Goal: Communication & Community: Share content

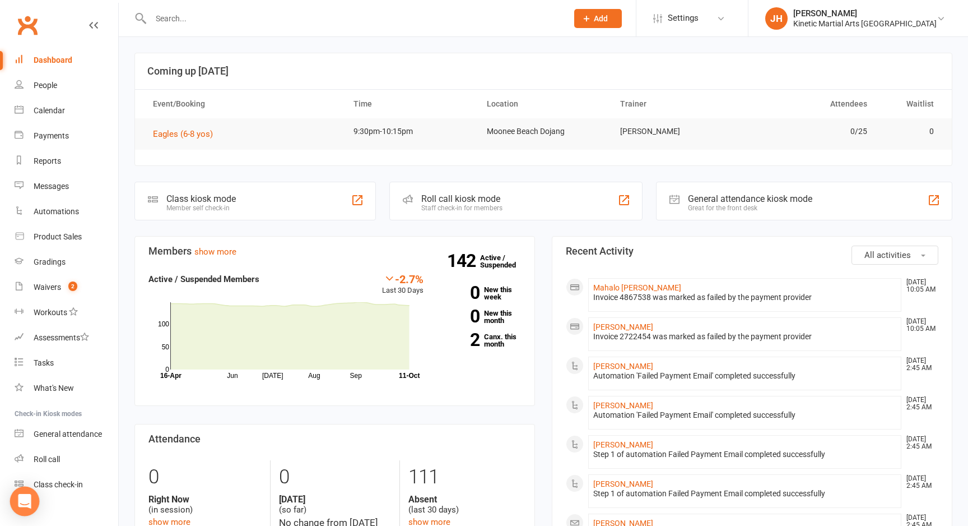
click at [24, 494] on div "Open Intercom Messenger" at bounding box center [25, 501] width 30 height 30
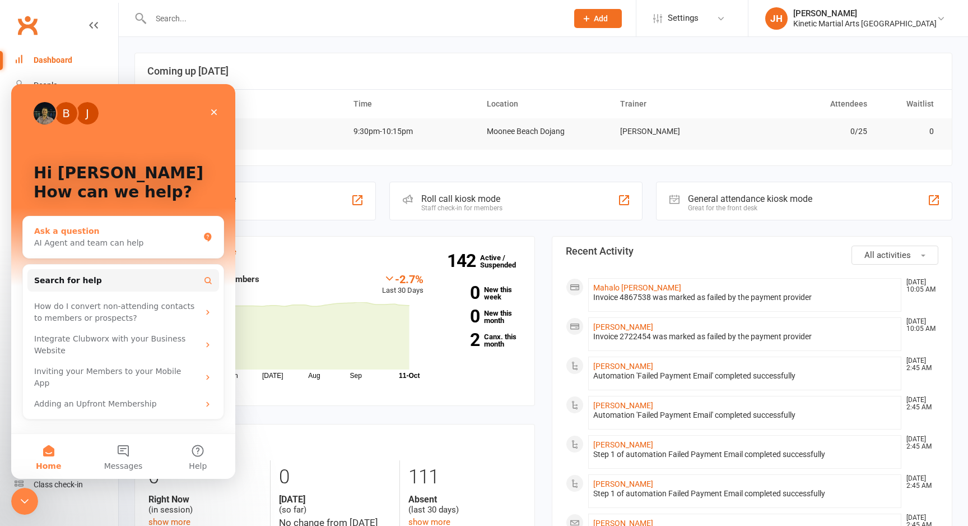
click at [93, 235] on div "Ask a question" at bounding box center [116, 231] width 165 height 12
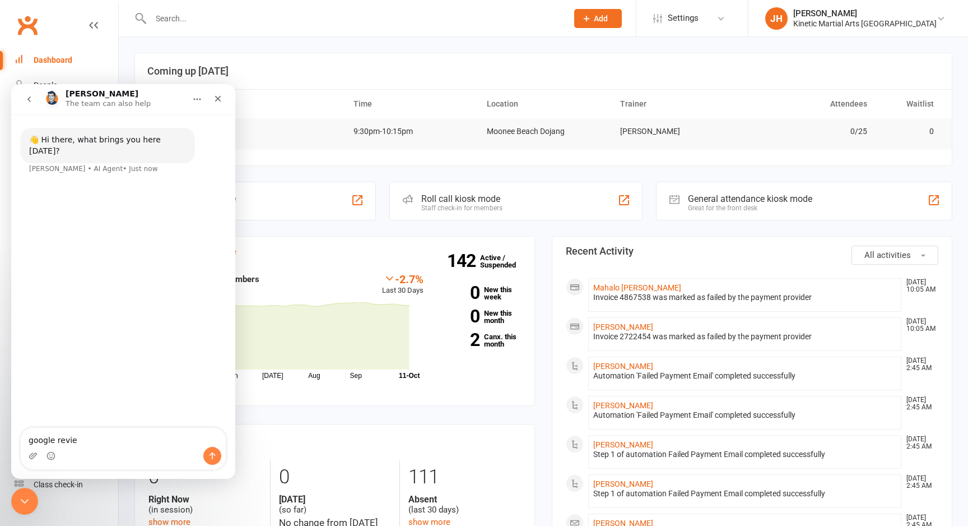
type textarea "google review"
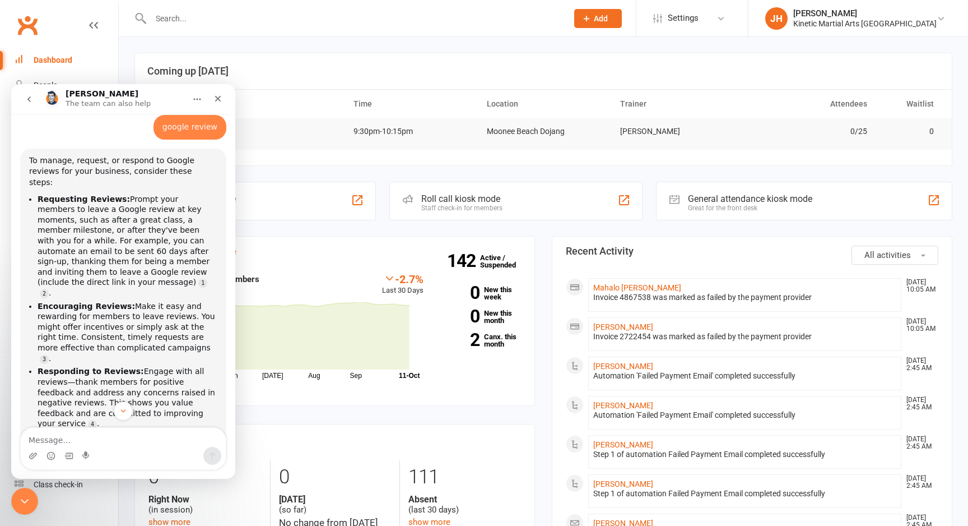
scroll to position [47, 0]
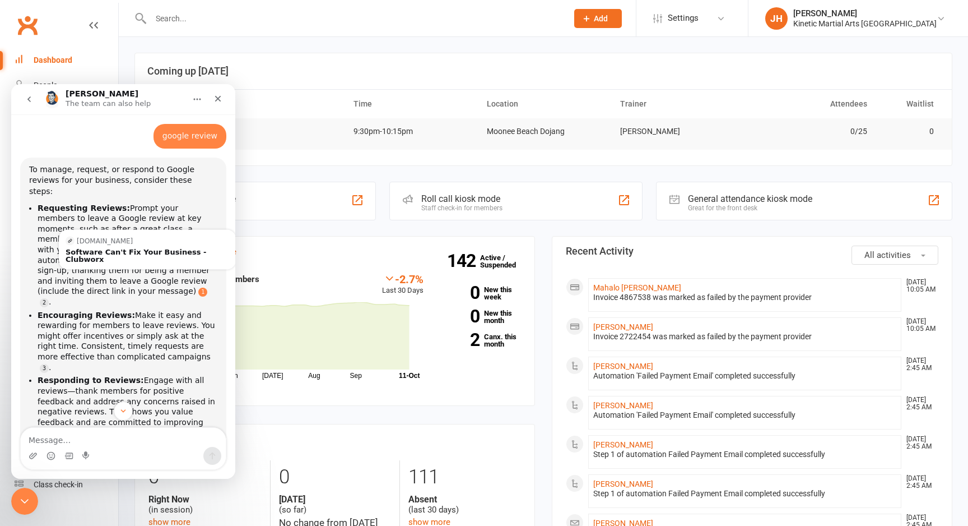
click at [198, 287] on link "Source reference 18804017:" at bounding box center [202, 291] width 9 height 9
click at [190, 248] on div "Software Can't Fix Your Business - Clubworx" at bounding box center [148, 255] width 164 height 15
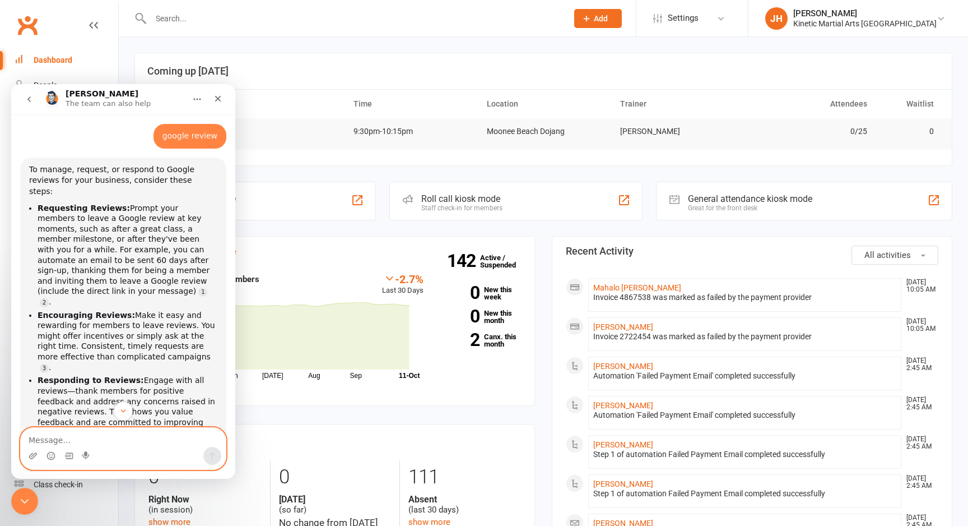
click at [71, 433] on textarea "Message…" at bounding box center [123, 437] width 205 height 19
type textarea "how to setup google review automation"
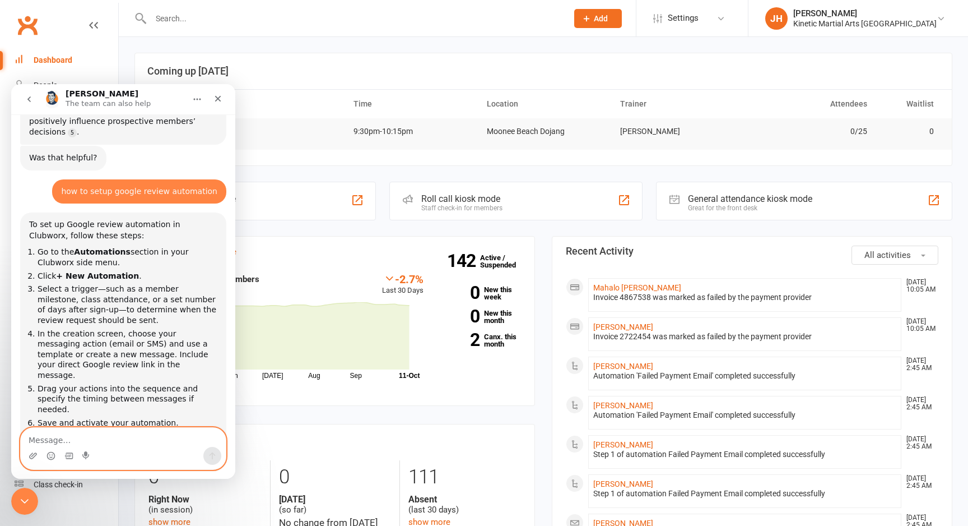
scroll to position [462, 0]
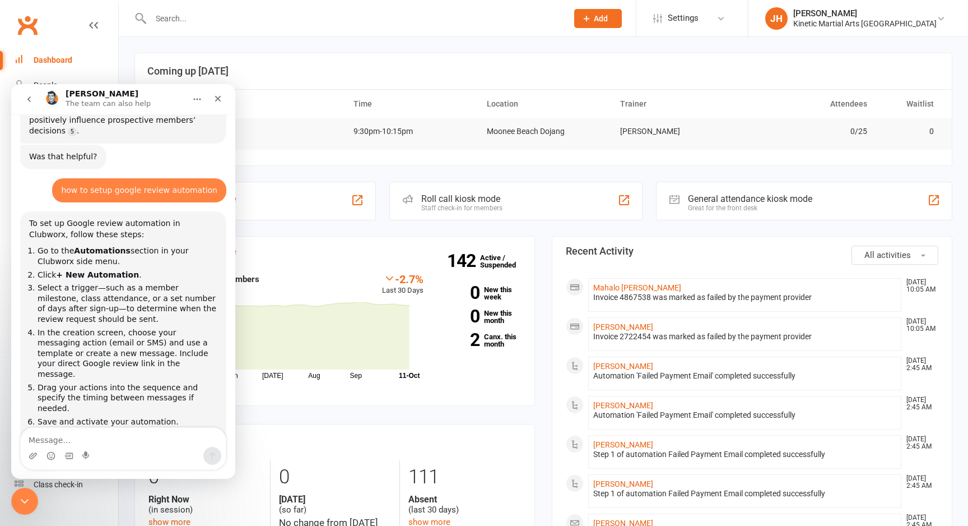
drag, startPoint x: 23, startPoint y: 417, endPoint x: 525, endPoint y: 351, distance: 506.4
click at [235, 351] on html "Toby The team can also help 👋 Hi there, what brings you here today? Toby • AI A…" at bounding box center [123, 281] width 224 height 394
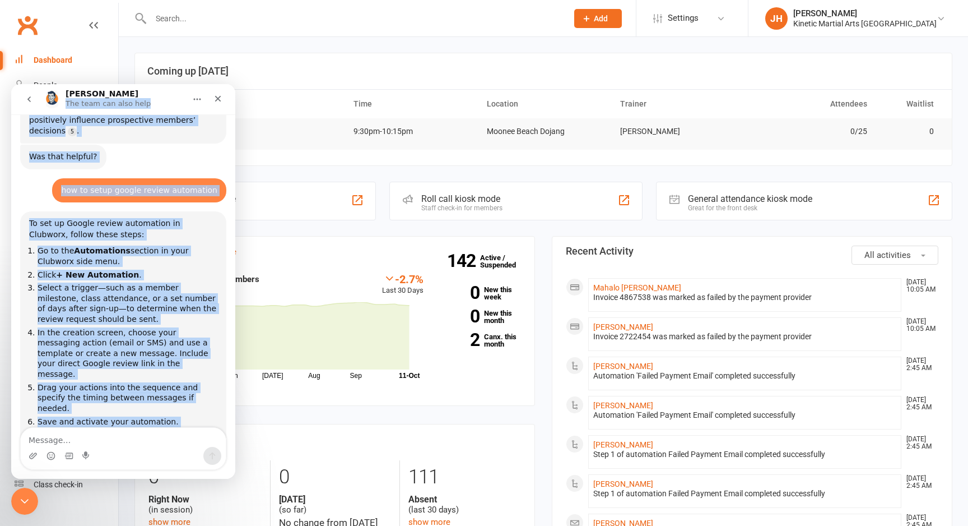
drag, startPoint x: 172, startPoint y: 94, endPoint x: 171, endPoint y: 429, distance: 335.1
click at [170, 424] on div "Toby The team can also help 👋 Hi there, what brings you here today? Toby • AI A…" at bounding box center [123, 281] width 224 height 394
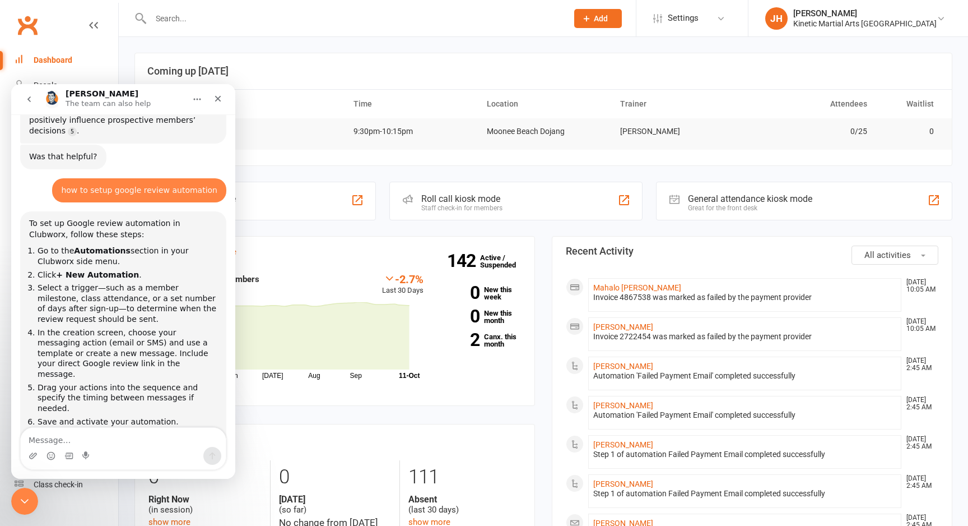
click at [188, 484] on div "Did that answer your question? Toby • AI Agent • Just now" at bounding box center [123, 508] width 206 height 49
drag, startPoint x: 21, startPoint y: 499, endPoint x: 523, endPoint y: 439, distance: 505.1
click at [36, 486] on html at bounding box center [23, 499] width 27 height 27
click at [24, 501] on icon "Close Intercom Messenger" at bounding box center [22, 499] width 13 height 13
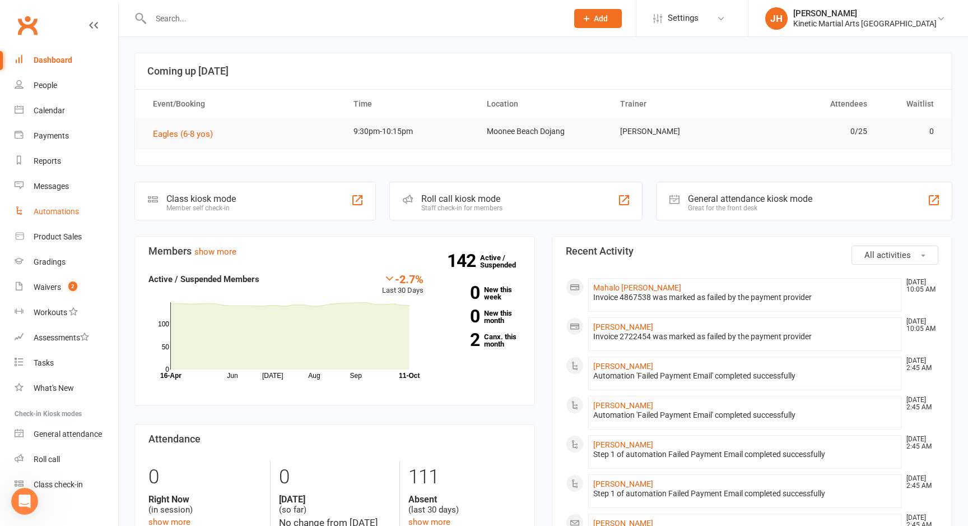
click at [61, 211] on div "Automations" at bounding box center [56, 211] width 45 height 9
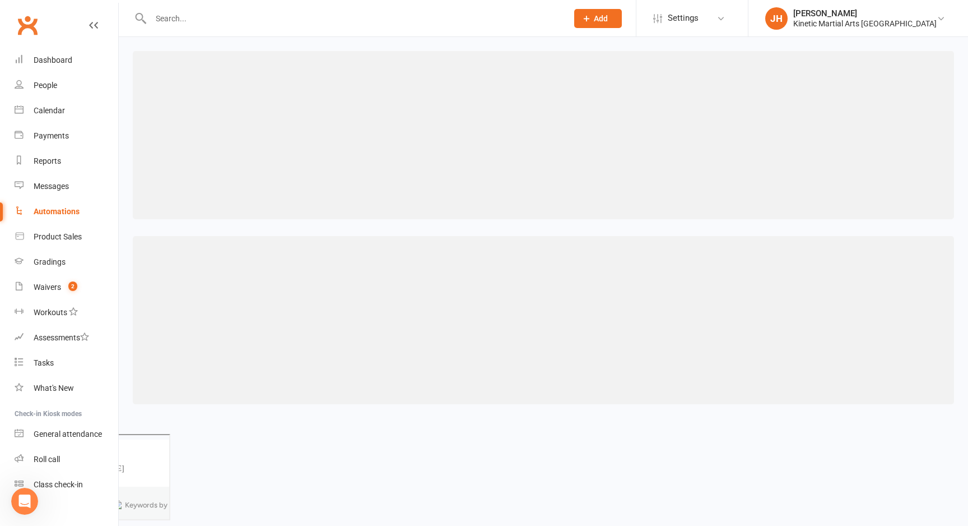
scroll to position [491, 0]
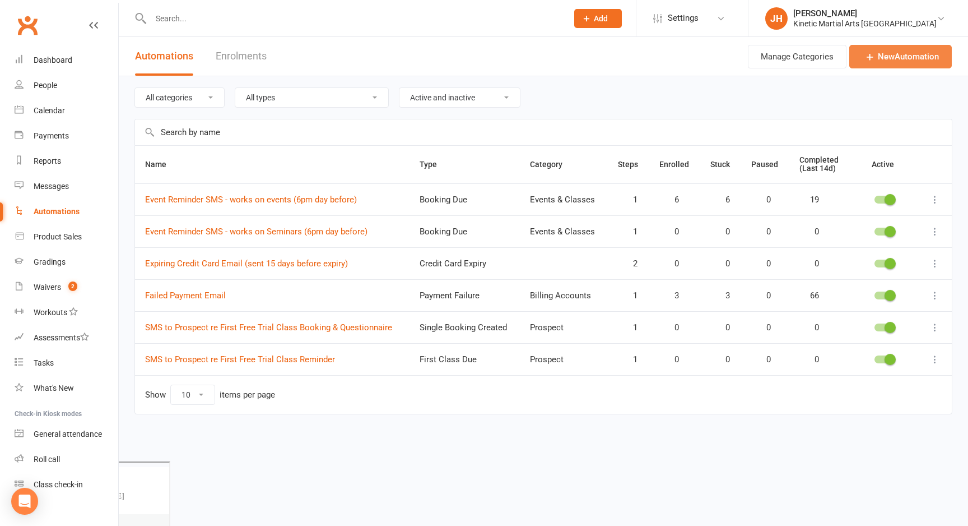
click at [914, 62] on link "New Automation" at bounding box center [900, 57] width 103 height 24
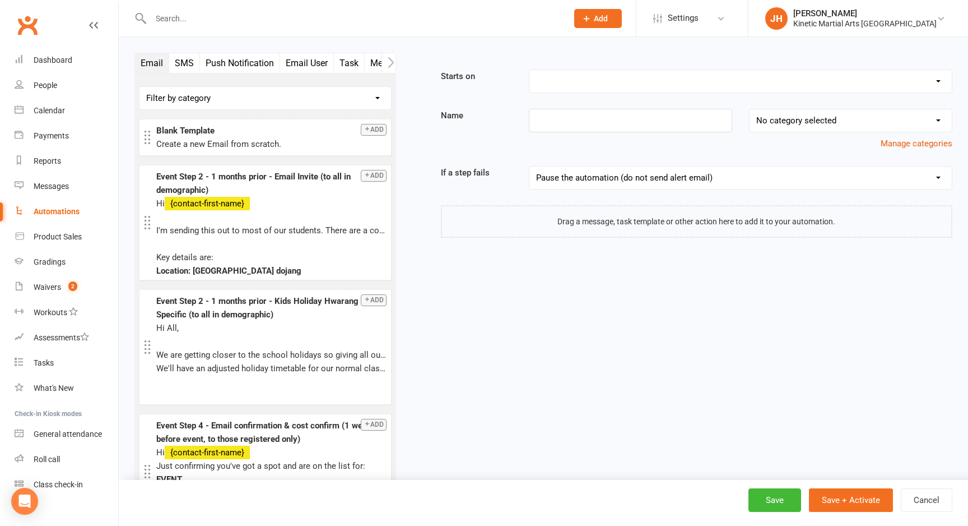
click at [185, 64] on button "SMS" at bounding box center [184, 63] width 31 height 20
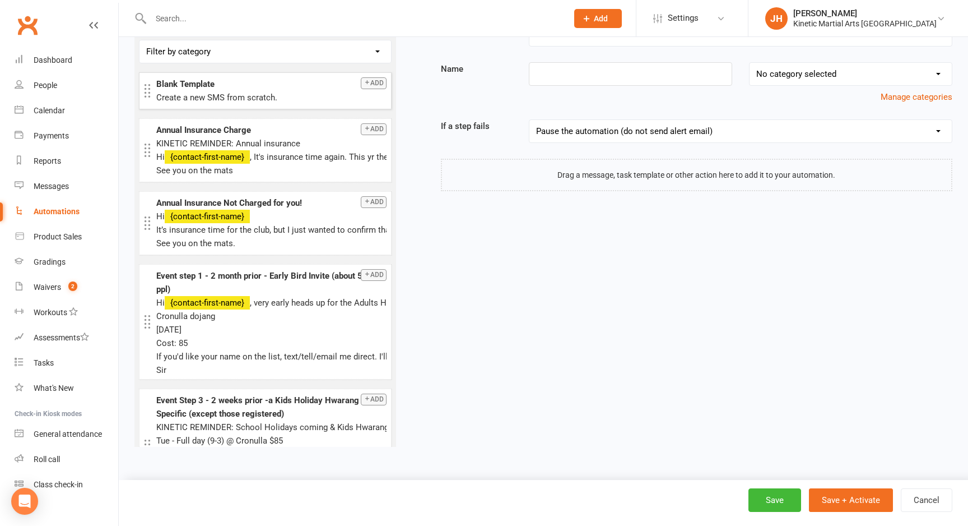
click at [373, 84] on button "Add" at bounding box center [374, 83] width 26 height 12
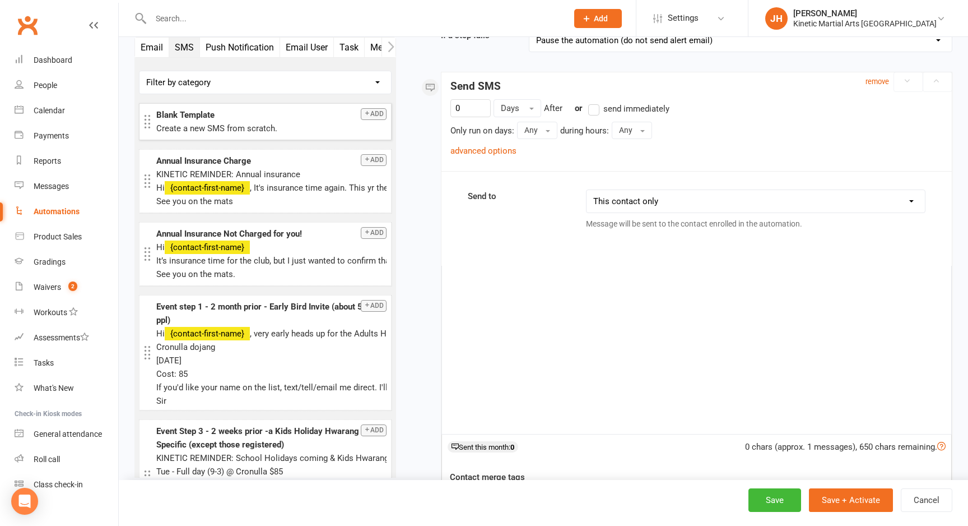
scroll to position [153, 0]
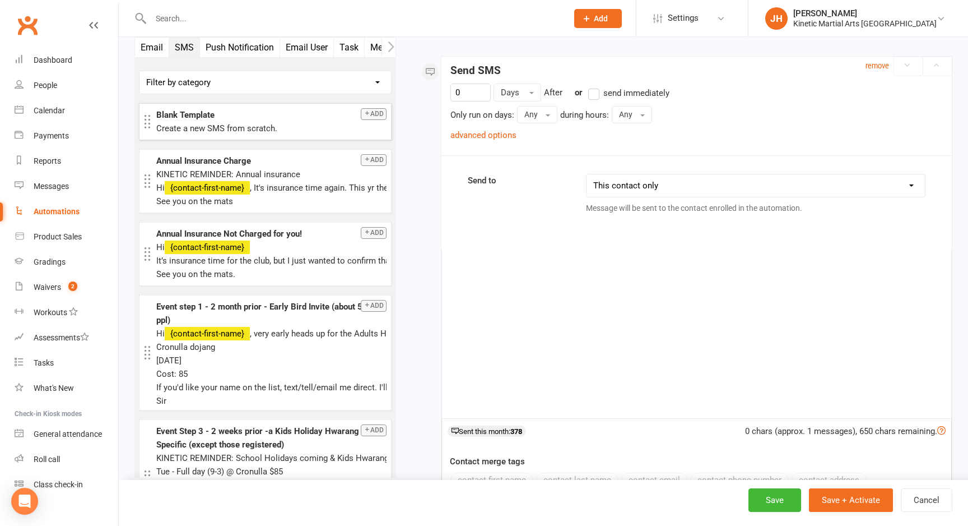
click at [164, 113] on div "Blank Template" at bounding box center [271, 114] width 230 height 13
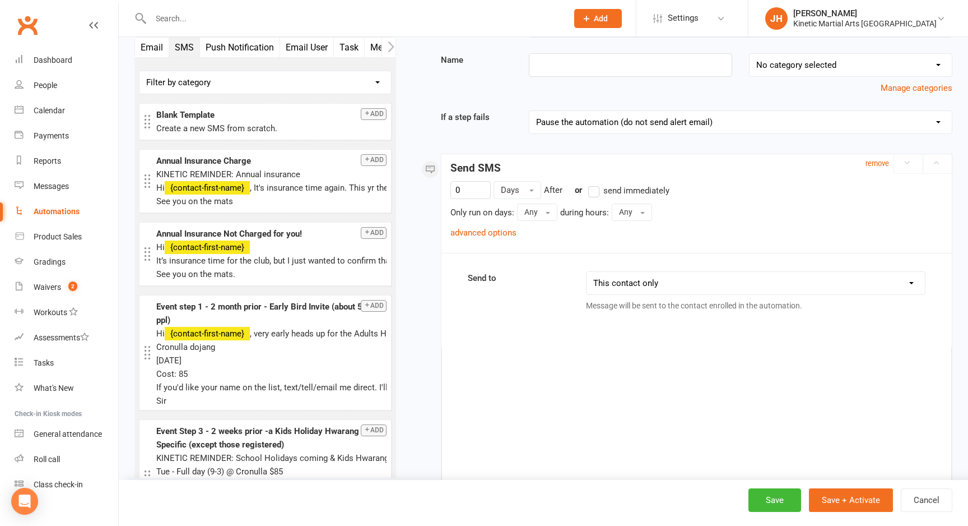
scroll to position [0, 0]
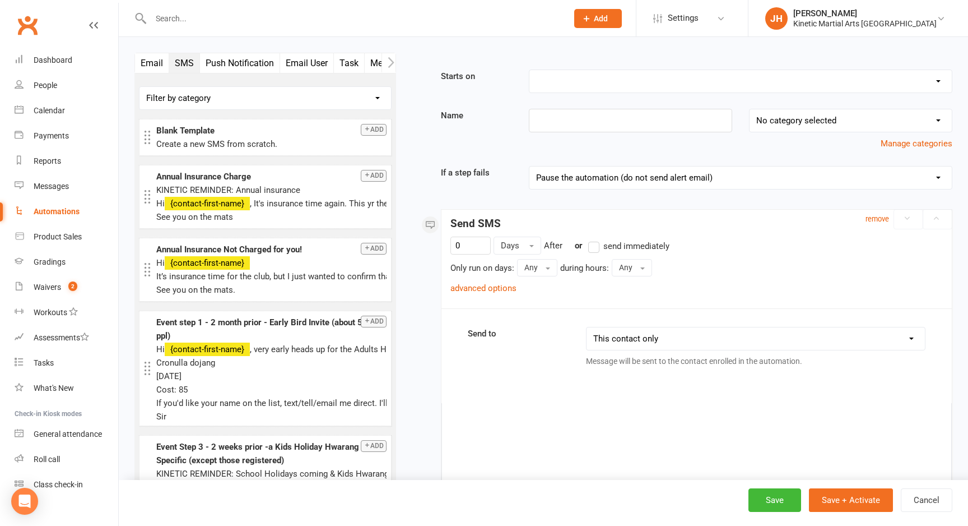
click at [574, 78] on select "Booking Cancelled Booking Due Booking Late-Cancelled Booking Marked Absent Book…" at bounding box center [741, 81] width 422 height 22
click at [598, 83] on select "Booking Cancelled Booking Due Booking Late-Cancelled Booking Marked Absent Book…" at bounding box center [741, 81] width 422 height 22
select select "20"
click at [530, 70] on select "Booking Cancelled Booking Due Booking Late-Cancelled Booking Marked Absent Book…" at bounding box center [741, 81] width 422 height 22
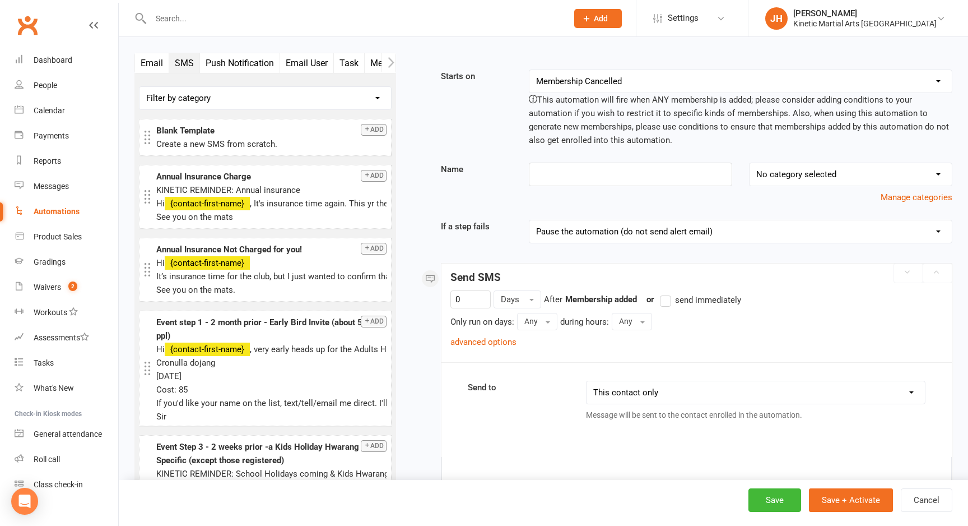
click at [820, 172] on select "No category selected Billing Accounts Events & Classes Prospect" at bounding box center [851, 174] width 202 height 22
click at [777, 182] on select "No category selected Billing Accounts Events & Classes Prospect" at bounding box center [851, 174] width 202 height 22
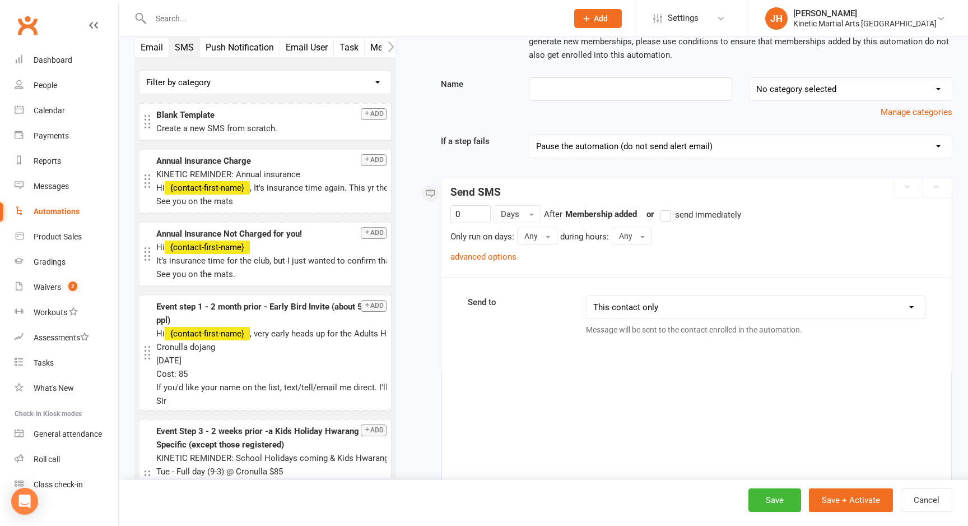
scroll to position [86, 0]
click at [463, 222] on div "0 Days After Membership added previous step or send immediately Only run on day…" at bounding box center [697, 233] width 493 height 58
click at [462, 220] on input "0" at bounding box center [471, 213] width 40 height 18
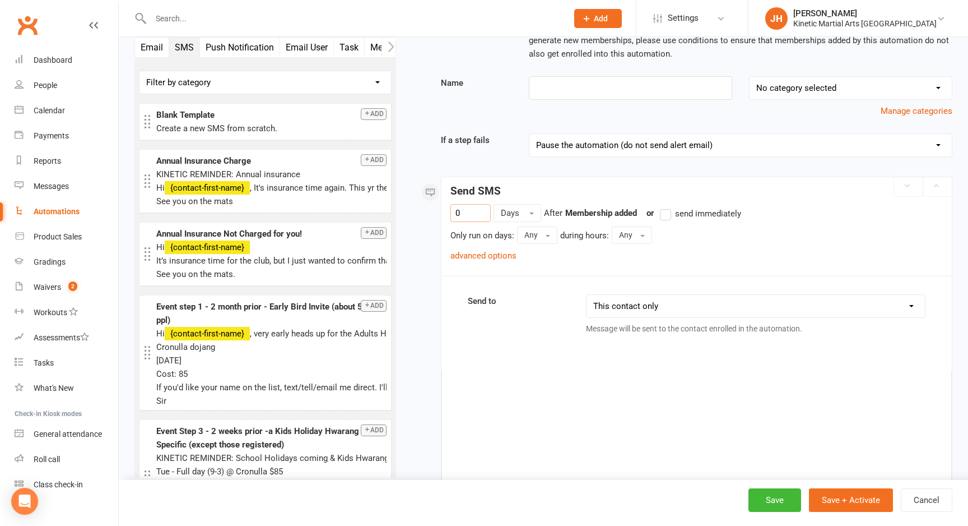
click at [462, 220] on input "0" at bounding box center [471, 213] width 40 height 18
type input "14"
click at [643, 235] on button "Any" at bounding box center [632, 234] width 40 height 17
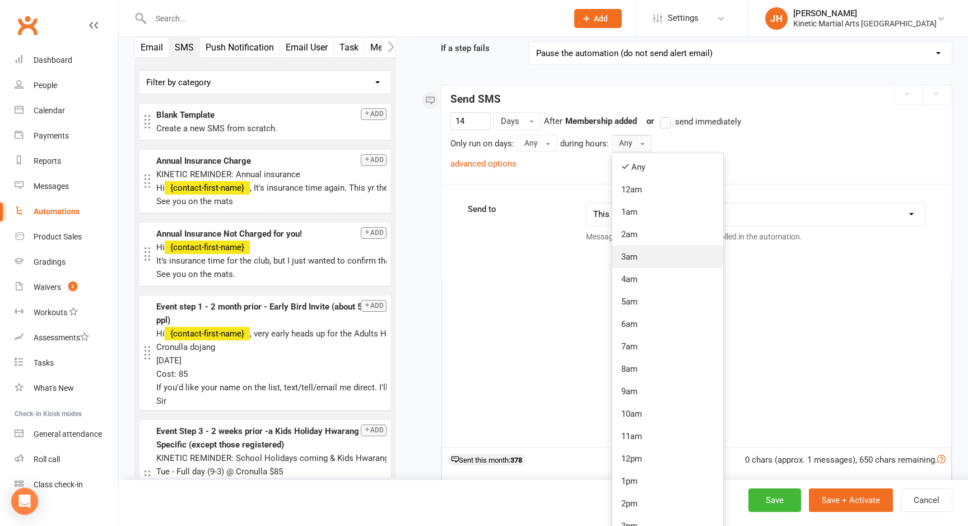
scroll to position [182, 0]
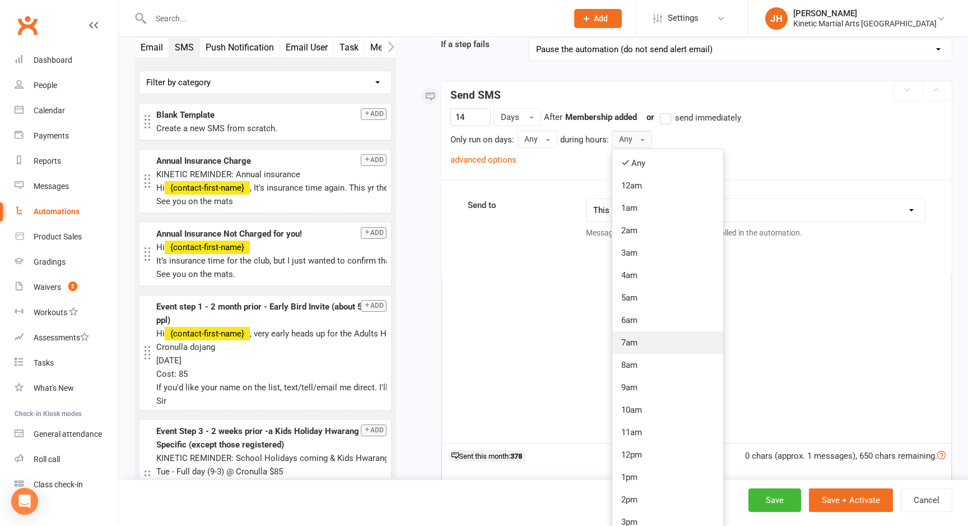
click at [651, 341] on link "7am" at bounding box center [667, 342] width 111 height 22
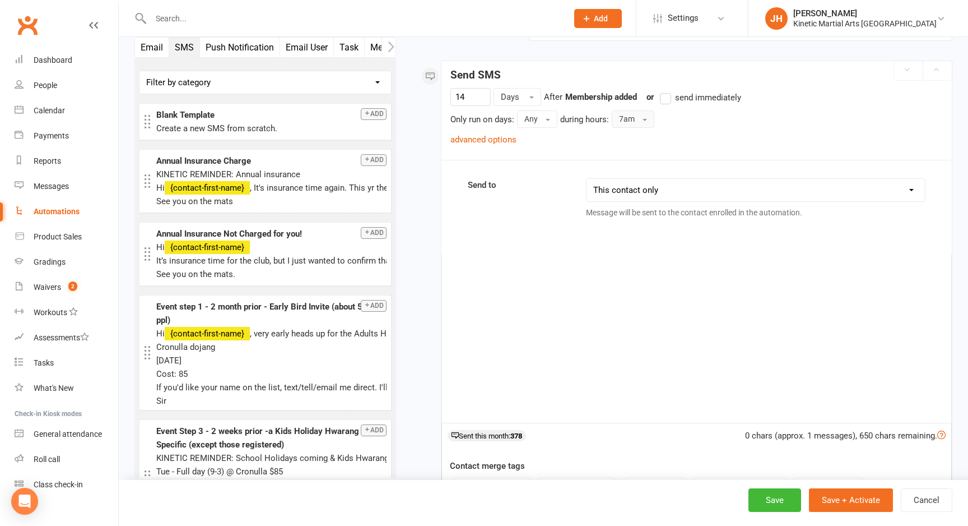
scroll to position [201, 0]
click at [632, 190] on select "This contact only Recipients that accept messages sent from automations Recipie…" at bounding box center [756, 191] width 338 height 22
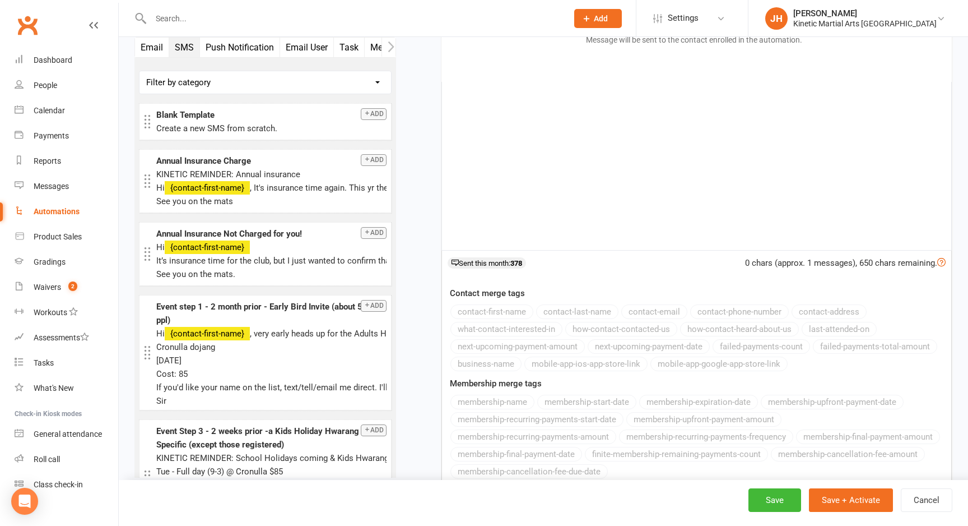
scroll to position [376, 0]
click at [621, 147] on div at bounding box center [696, 165] width 509 height 168
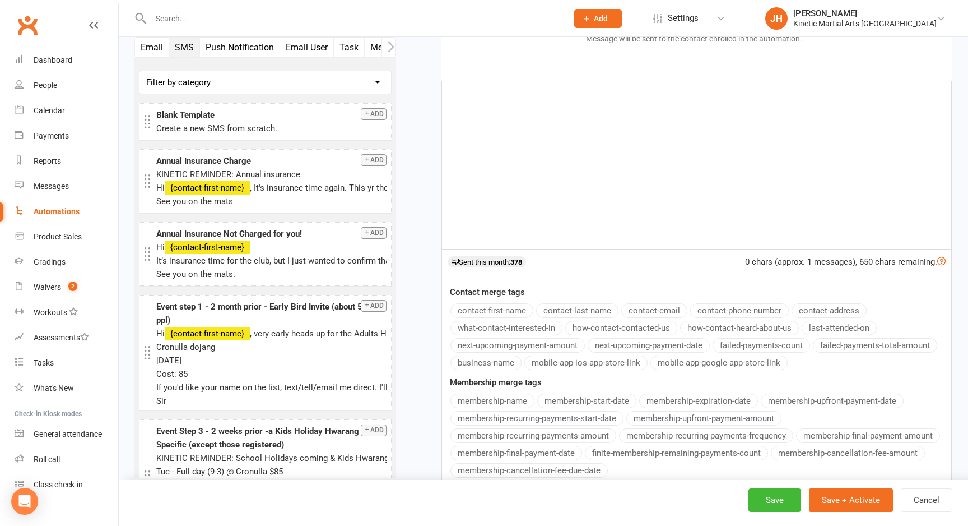
click at [621, 147] on div at bounding box center [696, 165] width 509 height 168
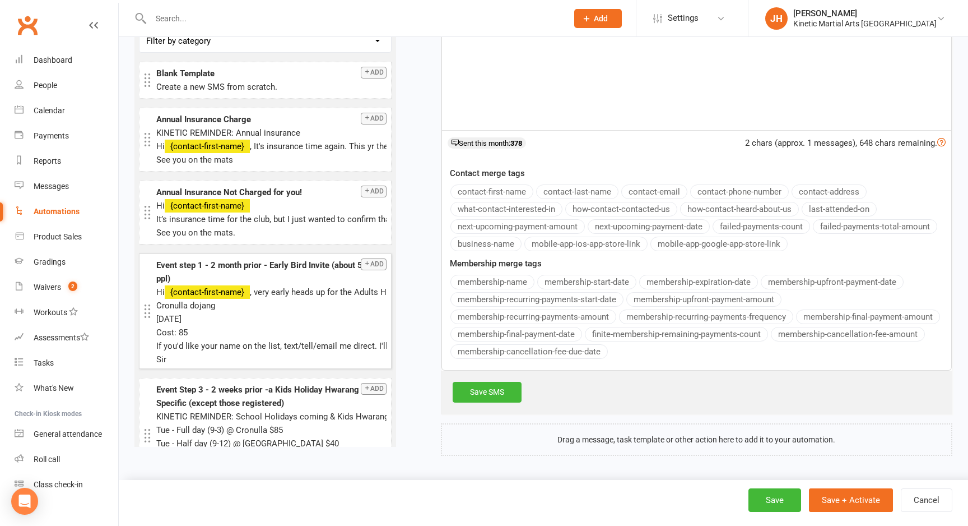
scroll to position [11, 0]
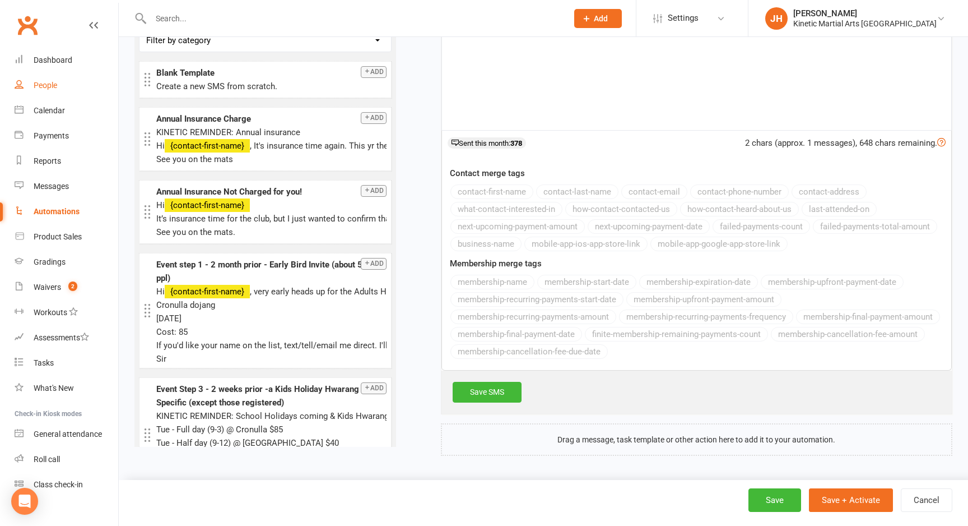
click at [60, 82] on link "People" at bounding box center [67, 85] width 104 height 25
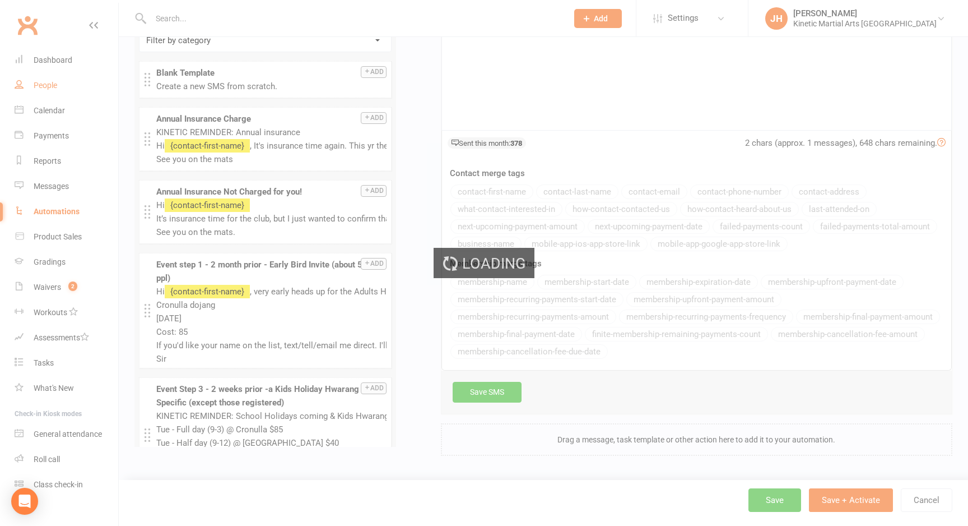
select select "100"
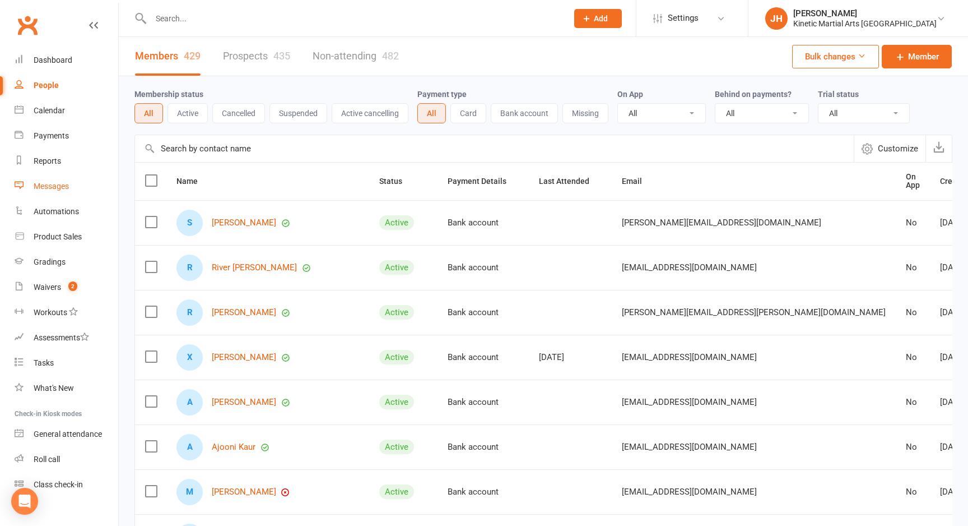
click at [61, 189] on div "Messages" at bounding box center [51, 186] width 35 height 9
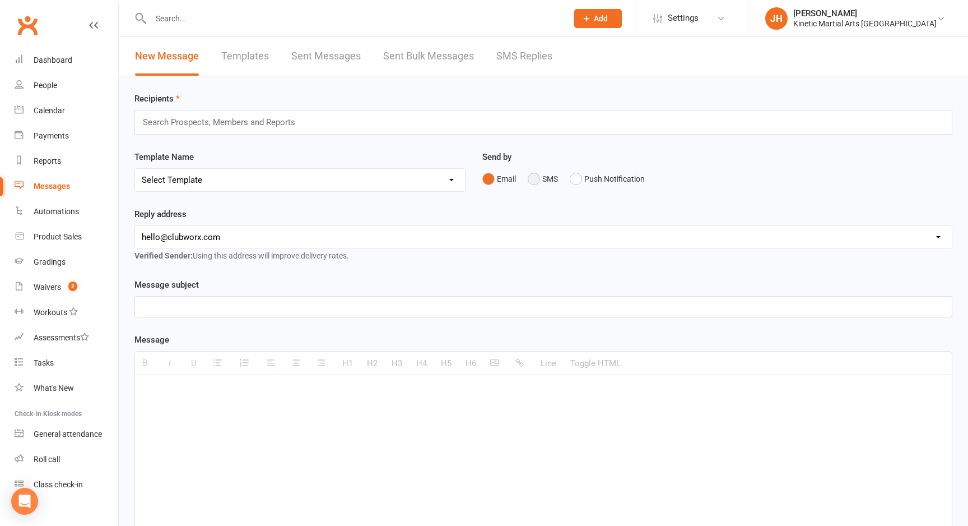
click at [535, 178] on button "SMS" at bounding box center [543, 178] width 30 height 21
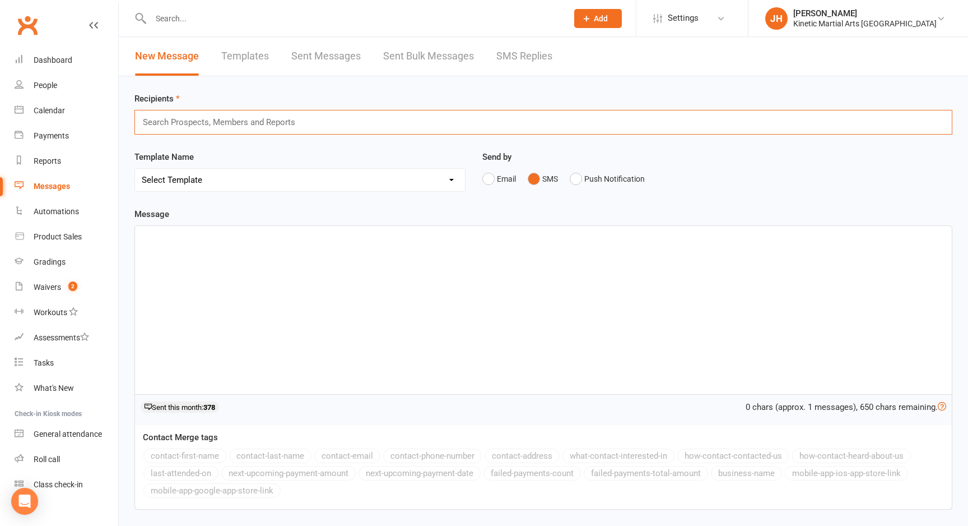
click at [227, 124] on input "text" at bounding box center [224, 122] width 164 height 15
click at [447, 54] on link "Sent Bulk Messages" at bounding box center [428, 56] width 91 height 39
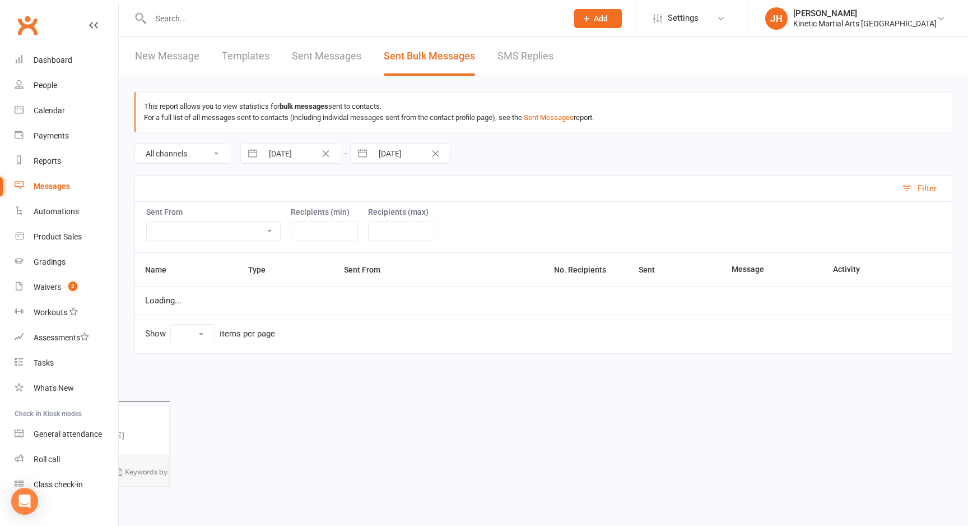
select select "10"
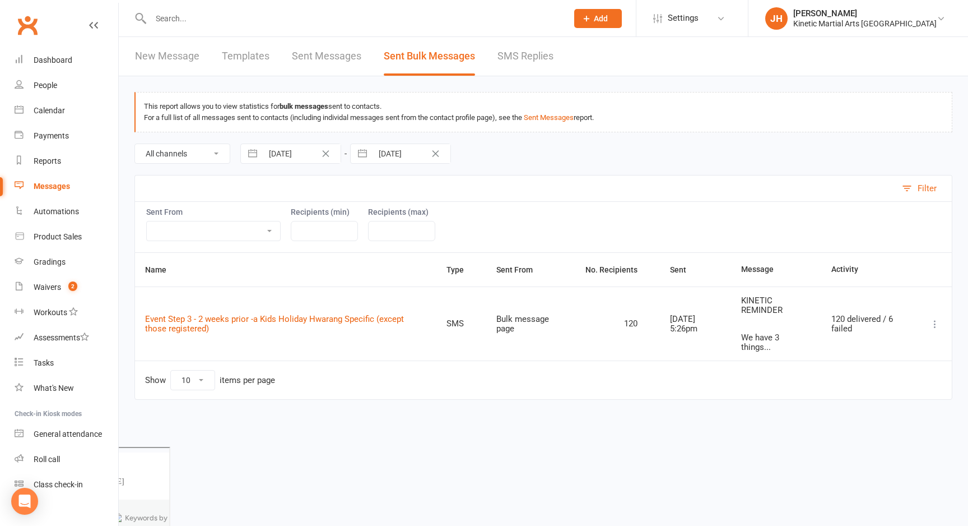
click at [239, 233] on select "Bulk message page Roll call People list Grading event Internal calendar Dashboa…" at bounding box center [213, 230] width 133 height 19
select select "from_people_list"
click at [147, 221] on select "Bulk message page Roll call People list Grading event Internal calendar Dashboa…" at bounding box center [213, 230] width 133 height 19
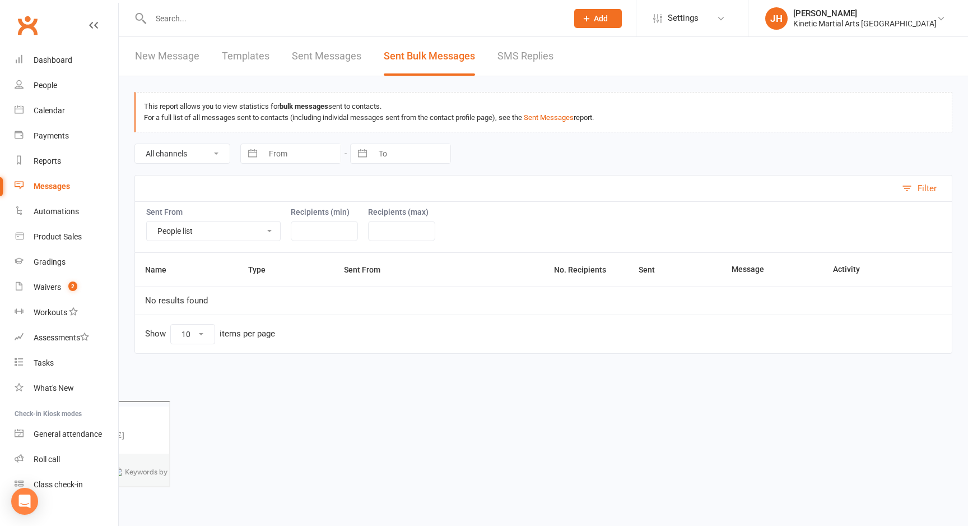
click at [249, 226] on select "Bulk message page Roll call People list Grading event Internal calendar Dashboa…" at bounding box center [213, 230] width 133 height 19
click at [912, 185] on button "Filter" at bounding box center [924, 188] width 55 height 26
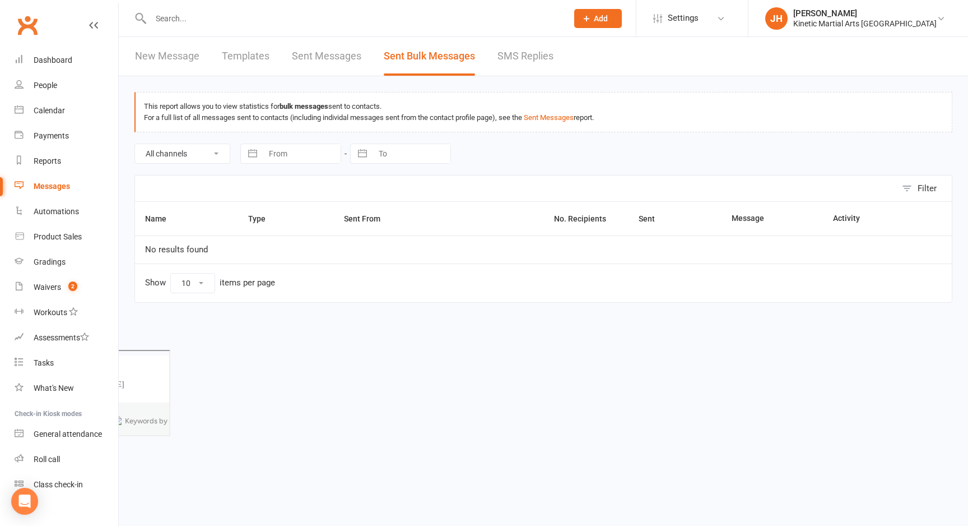
click at [912, 185] on button "Filter" at bounding box center [924, 188] width 55 height 26
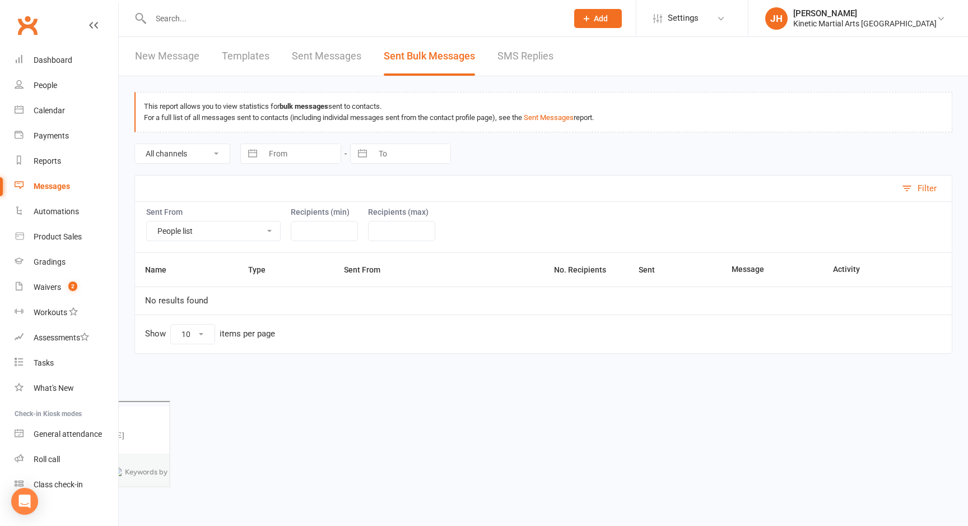
click at [250, 229] on select "Bulk message page Roll call People list Grading event Internal calendar Dashboa…" at bounding box center [213, 230] width 133 height 19
select select "from_bulk_message_page"
click at [147, 221] on select "Bulk message page Roll call People list Grading event Internal calendar Dashboa…" at bounding box center [213, 230] width 133 height 19
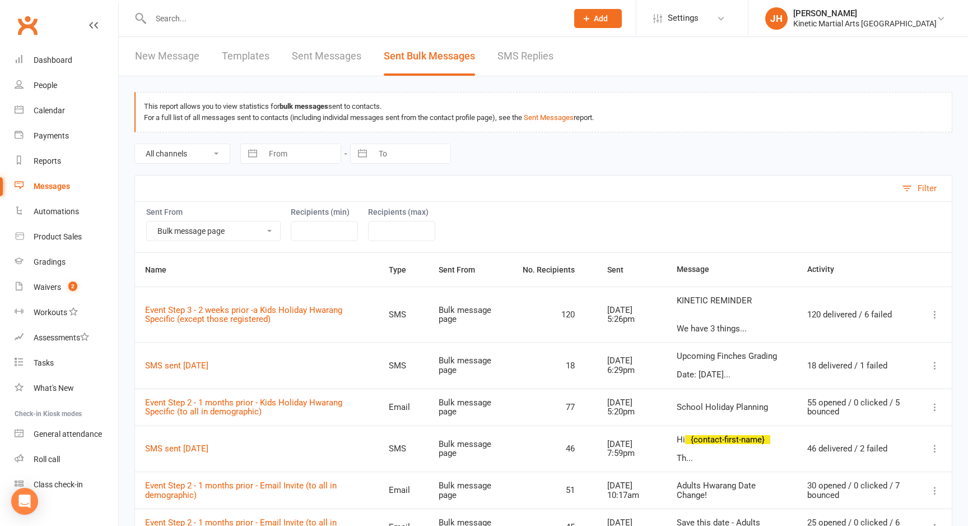
click at [934, 317] on icon at bounding box center [935, 314] width 11 height 11
click at [188, 54] on link "New Message" at bounding box center [167, 56] width 64 height 39
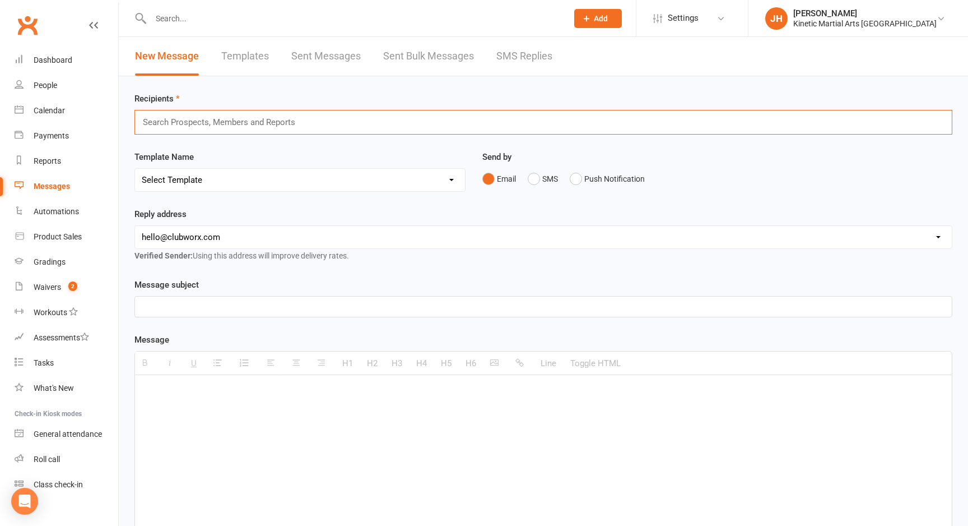
click at [282, 126] on input "text" at bounding box center [224, 122] width 164 height 15
click at [542, 169] on button "SMS" at bounding box center [543, 178] width 30 height 21
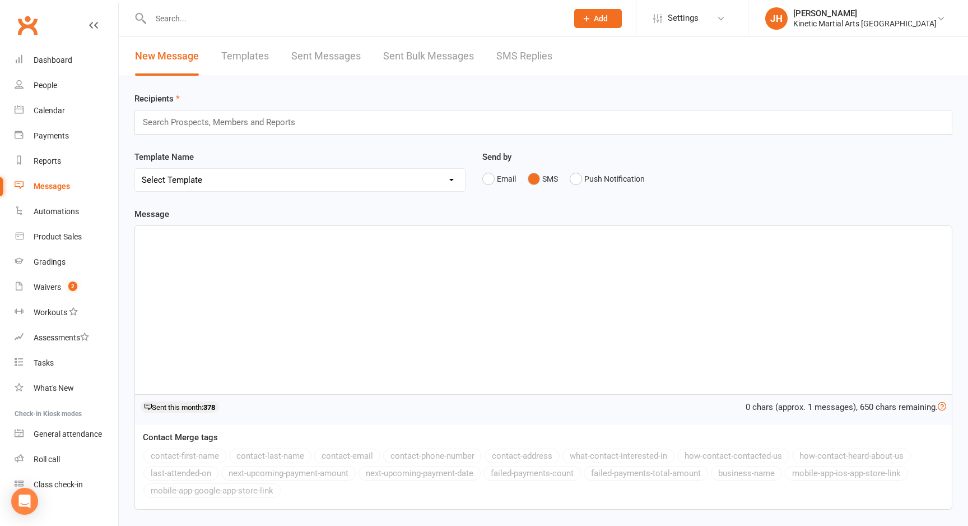
click at [385, 185] on select "Select Template [SMS] Annual Insurance Charge [SMS] Annual Insurance Not Charge…" at bounding box center [300, 180] width 330 height 22
click at [338, 58] on link "Sent Messages" at bounding box center [325, 56] width 69 height 39
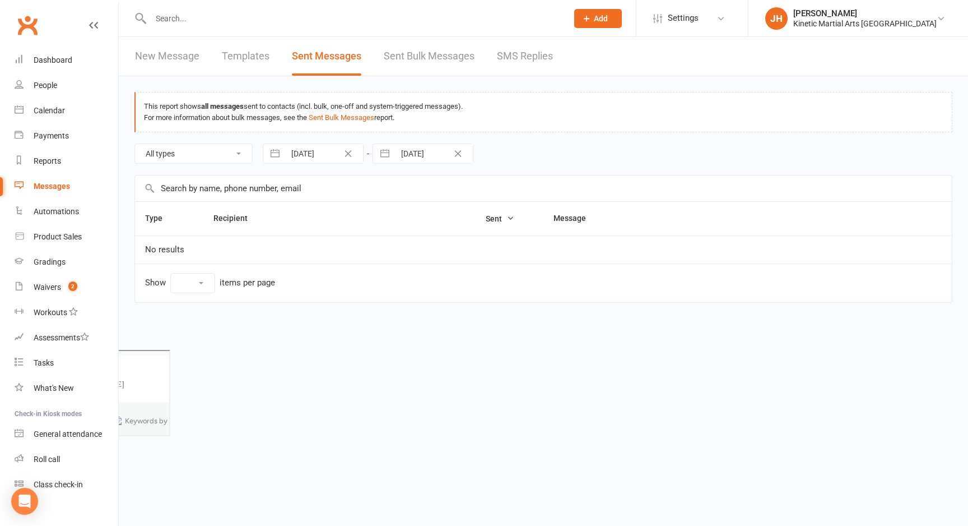
select select "10"
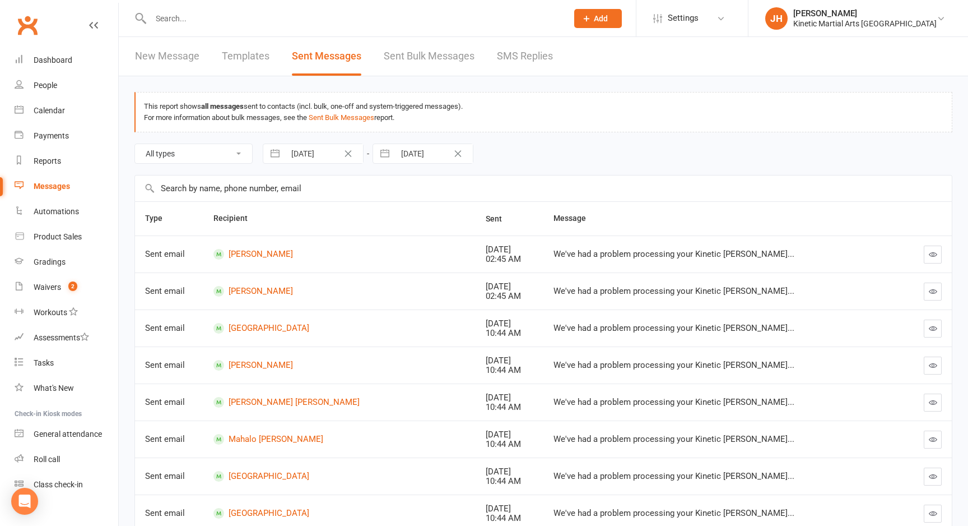
click at [397, 53] on link "Sent Bulk Messages" at bounding box center [429, 56] width 91 height 39
select select "from_bulk_message_page"
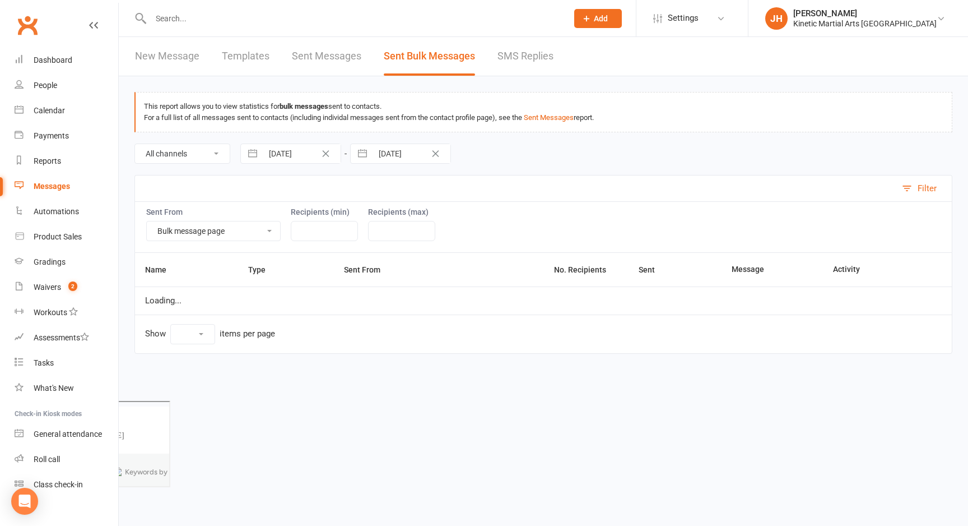
select select "10"
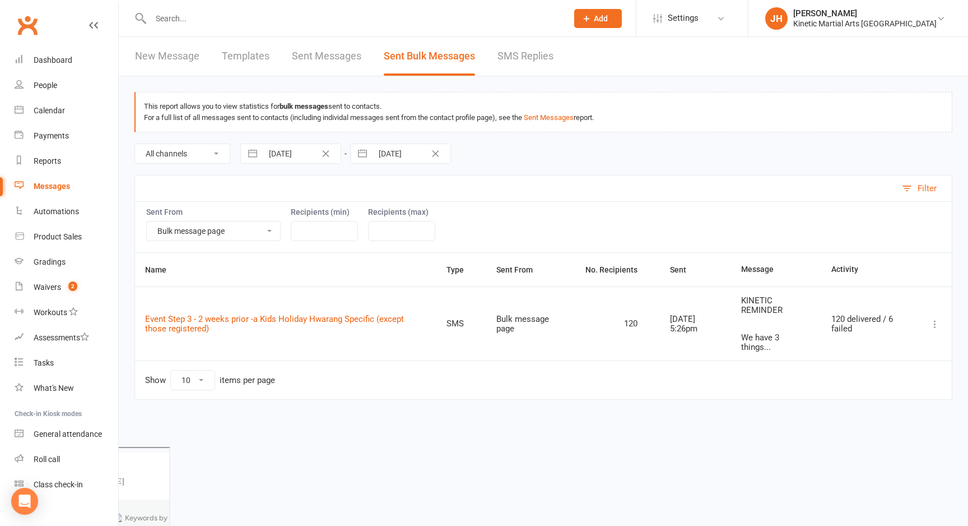
click at [608, 18] on span "Add" at bounding box center [601, 18] width 14 height 9
click at [586, 257] on link "Bulk message" at bounding box center [586, 262] width 100 height 26
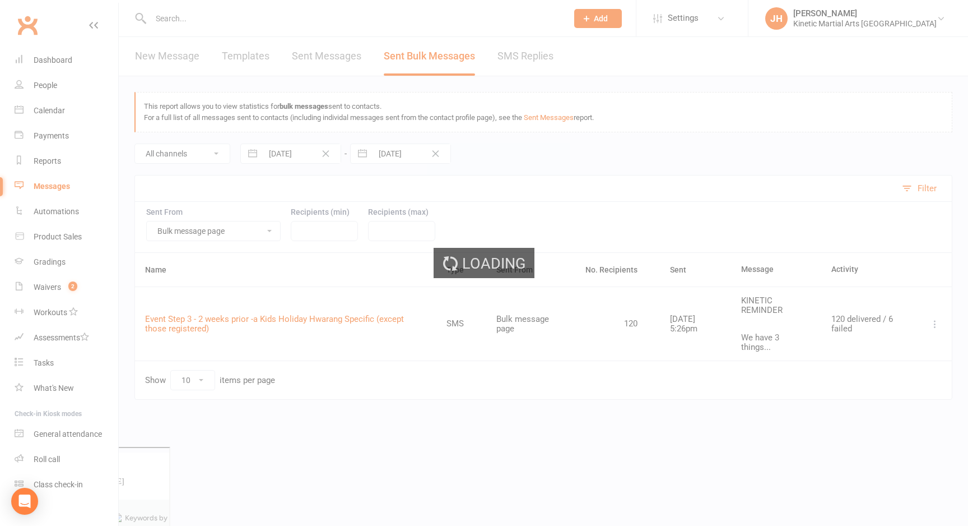
click at [586, 257] on div "Loading" at bounding box center [484, 263] width 968 height 526
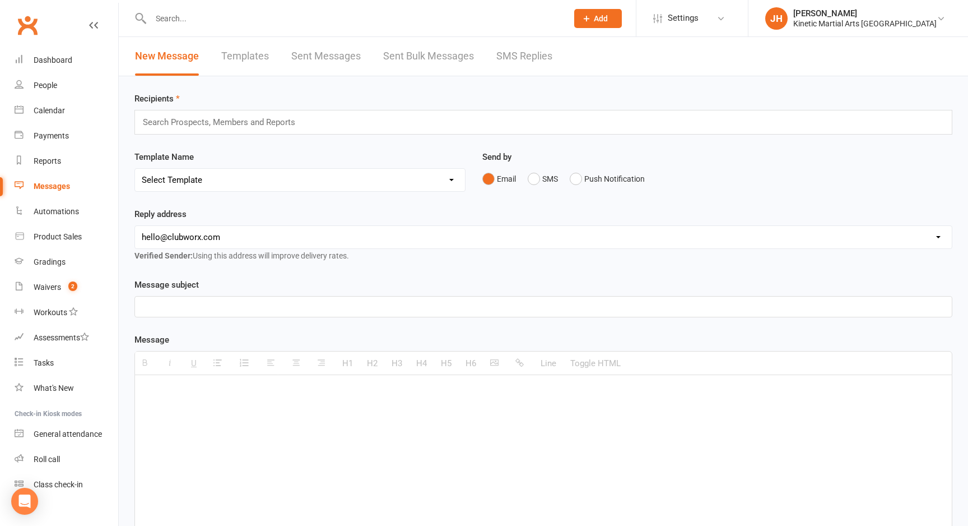
click at [248, 122] on input "text" at bounding box center [224, 122] width 164 height 15
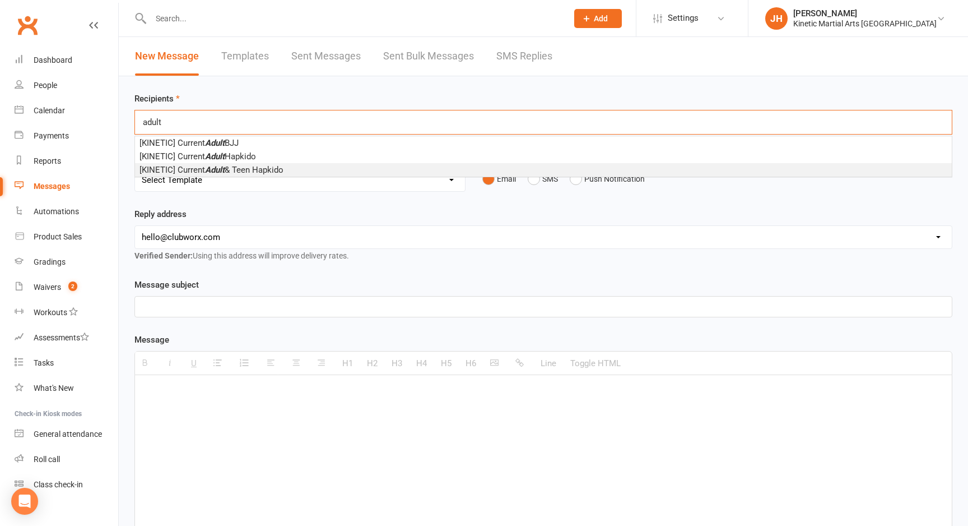
type input "adult"
click at [282, 170] on span "[KINETIC] Current Adult & Teen Hapkido" at bounding box center [212, 170] width 144 height 10
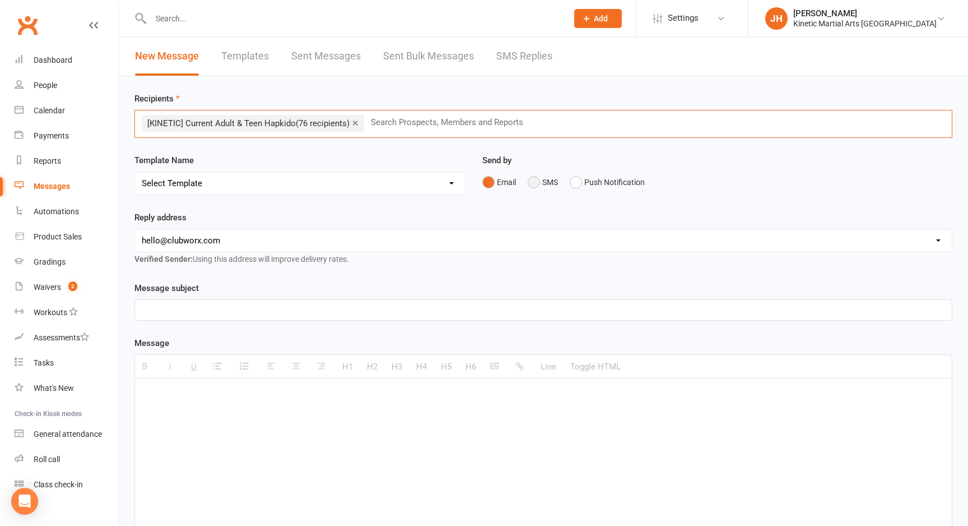
click at [536, 183] on button "SMS" at bounding box center [543, 181] width 30 height 21
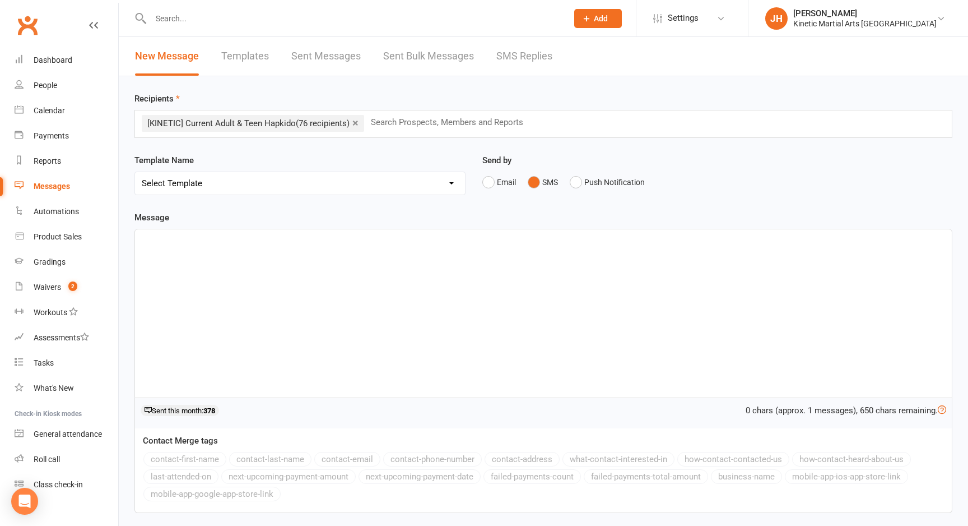
click at [360, 283] on div at bounding box center [543, 313] width 817 height 168
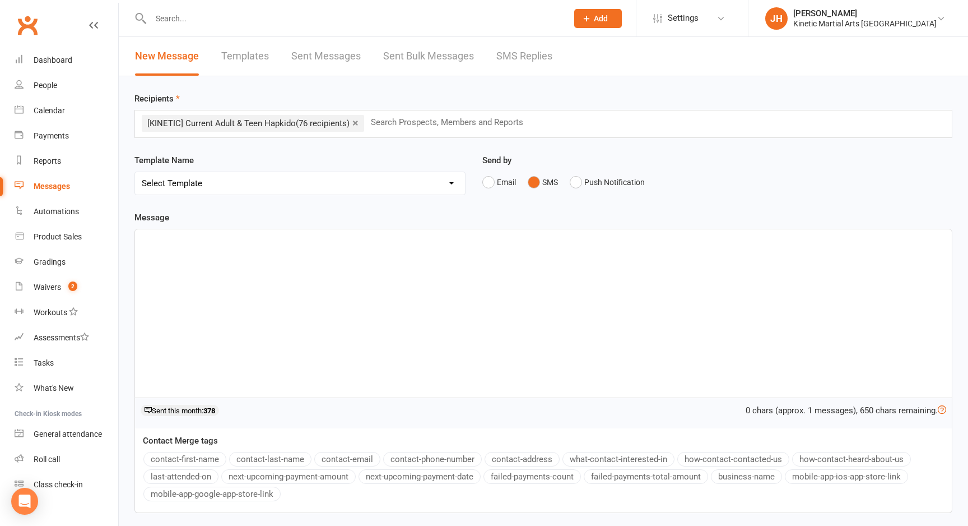
click at [358, 283] on div at bounding box center [543, 313] width 817 height 168
click at [187, 464] on button "contact-first-name" at bounding box center [184, 459] width 83 height 15
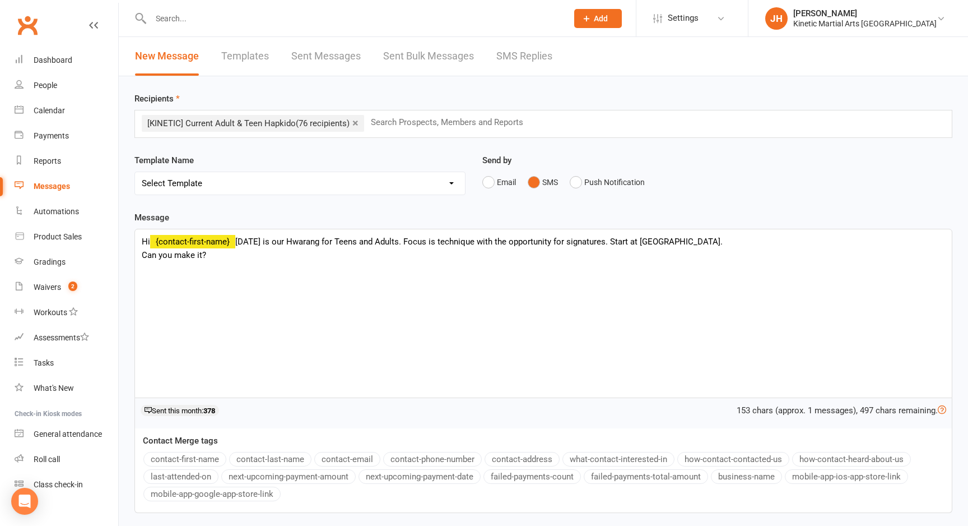
click at [674, 244] on span "[DATE] is our Hwarang for Teens and Adults. Focus is technique with the opportu…" at bounding box center [432, 248] width 581 height 24
drag, startPoint x: 212, startPoint y: 254, endPoint x: 142, endPoint y: 254, distance: 69.5
click at [142, 254] on p "Hi {contact-first-name} [DATE] is our Hwarang for Teens and Adults. Focus is te…" at bounding box center [544, 248] width 804 height 27
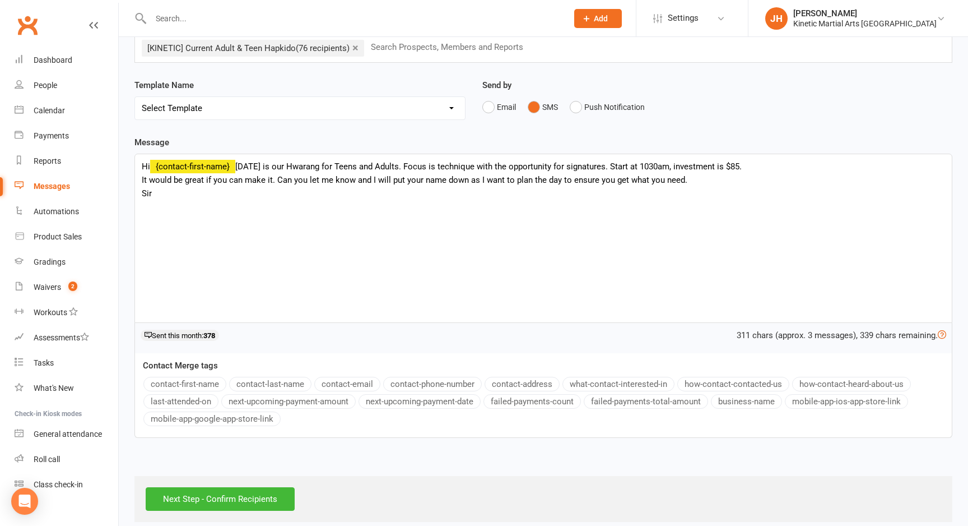
scroll to position [87, 0]
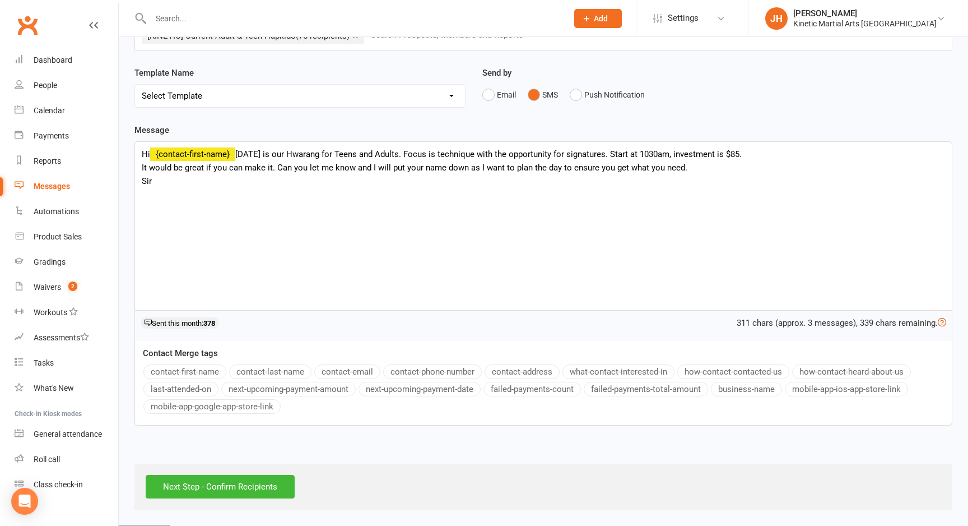
drag, startPoint x: 615, startPoint y: 154, endPoint x: 752, endPoint y: 152, distance: 136.7
click at [752, 152] on p "Hi {contact-first-name} [DATE] is our Hwarang for Teens and Adults. Focus is te…" at bounding box center [544, 167] width 804 height 40
click at [268, 153] on span "[DATE] is our Hwarang for Teens and Adults. Focus is technique with the opportu…" at bounding box center [415, 167] width 546 height 37
click at [445, 152] on span "[DATE]am is our Hwarang for Teens and Adults. Focus is technique with the oppor…" at bounding box center [415, 167] width 546 height 37
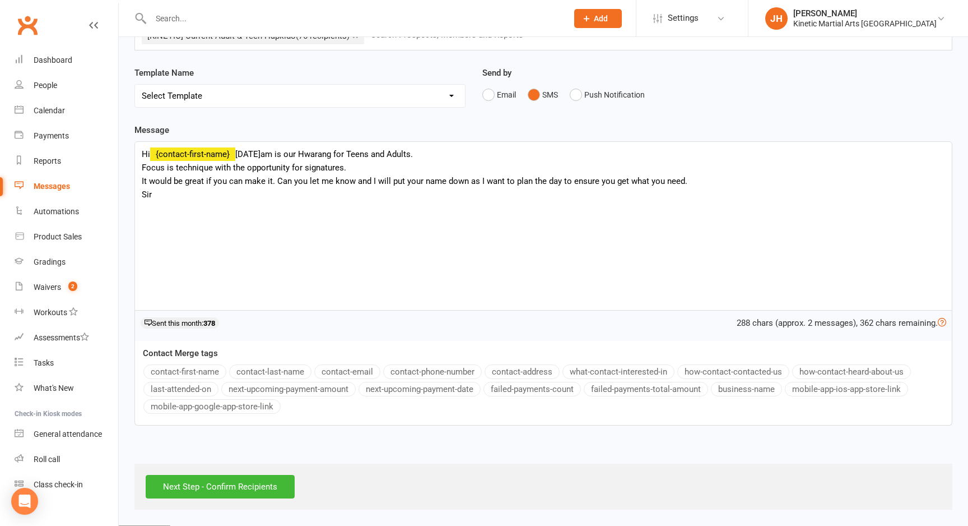
click at [275, 183] on span "[DATE]am is our Hwarang for Teens and Adults. Focus is technique with the oppor…" at bounding box center [415, 174] width 546 height 50
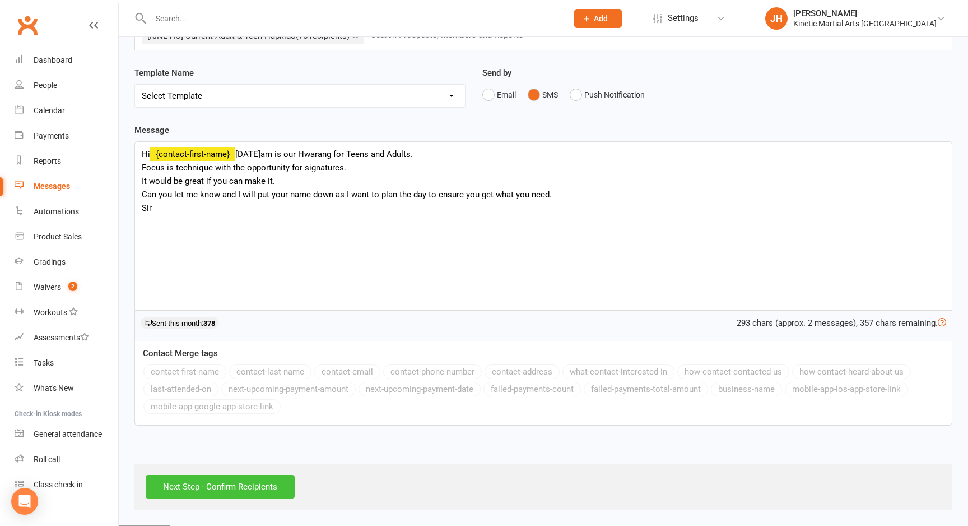
click at [247, 484] on input "Next Step - Confirm Recipients" at bounding box center [220, 487] width 149 height 24
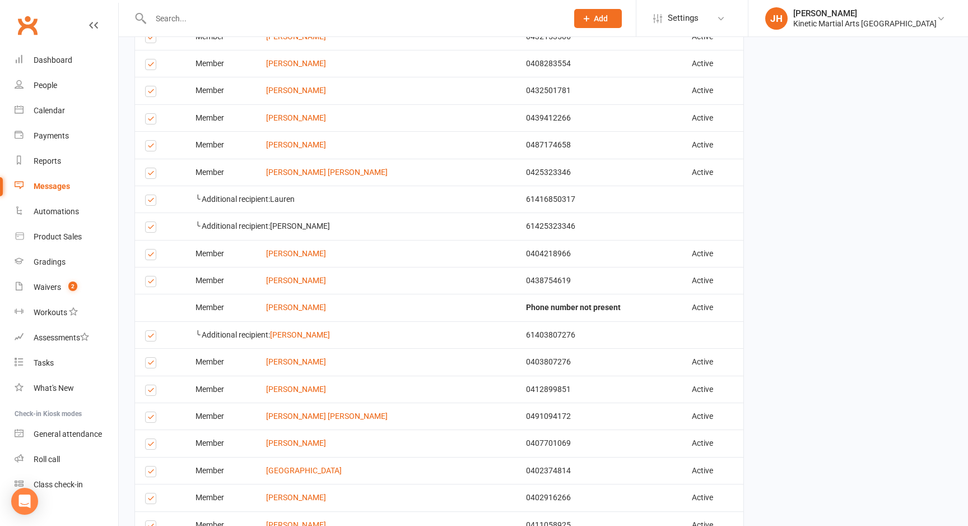
scroll to position [371, 0]
click at [150, 201] on label at bounding box center [152, 201] width 15 height 0
click at [150, 194] on input "checkbox" at bounding box center [148, 194] width 7 height 0
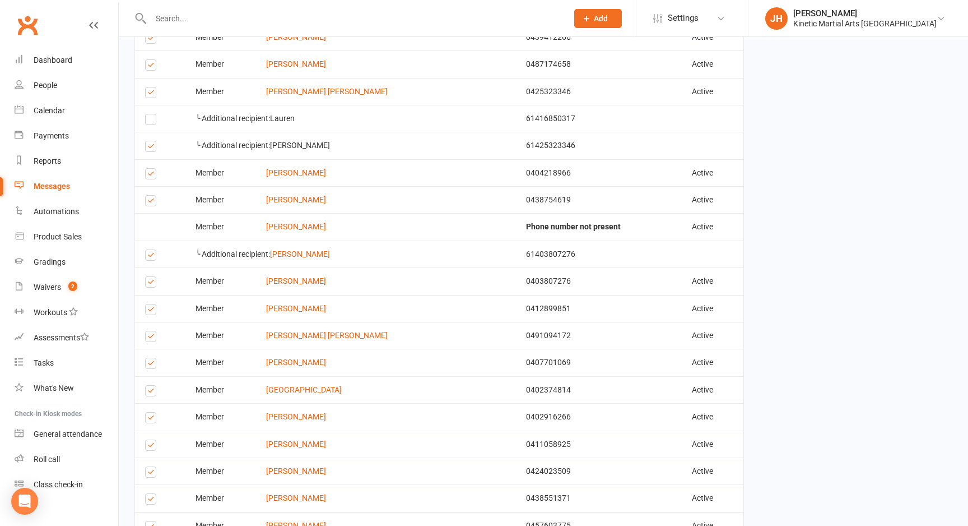
scroll to position [458, 0]
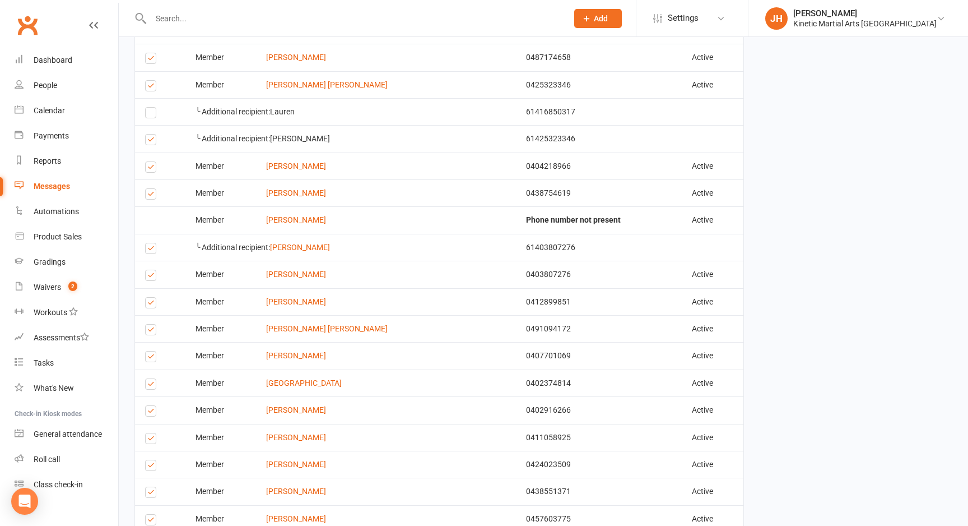
click at [151, 250] on label at bounding box center [152, 250] width 15 height 0
click at [151, 243] on input "checkbox" at bounding box center [148, 243] width 7 height 0
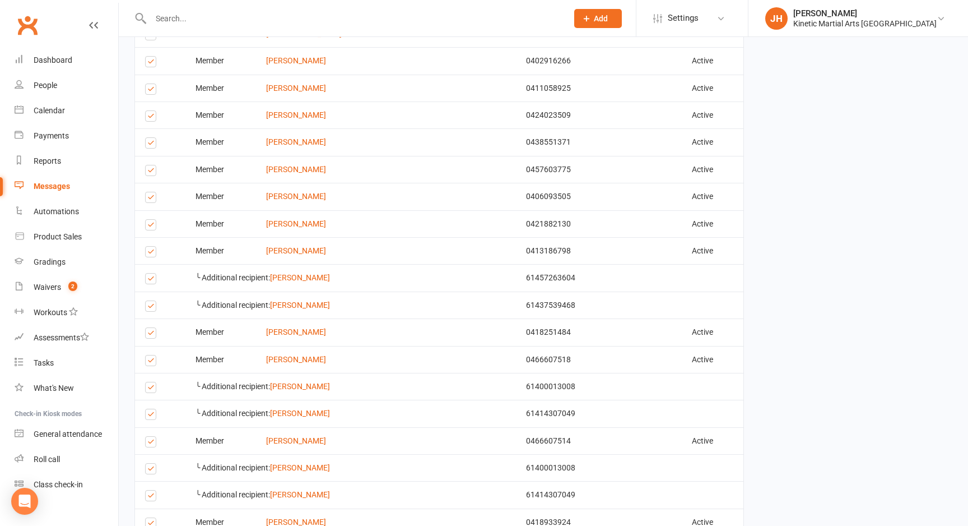
scroll to position [810, 0]
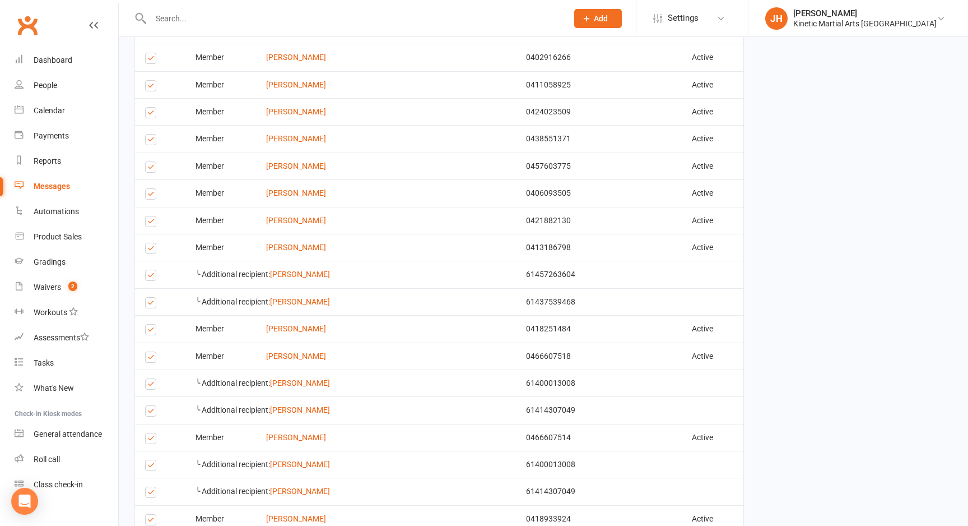
click at [151, 304] on label at bounding box center [152, 304] width 15 height 0
click at [151, 298] on input "checkbox" at bounding box center [148, 298] width 7 height 0
click at [152, 277] on label at bounding box center [152, 277] width 15 height 0
click at [152, 270] on input "checkbox" at bounding box center [148, 270] width 7 height 0
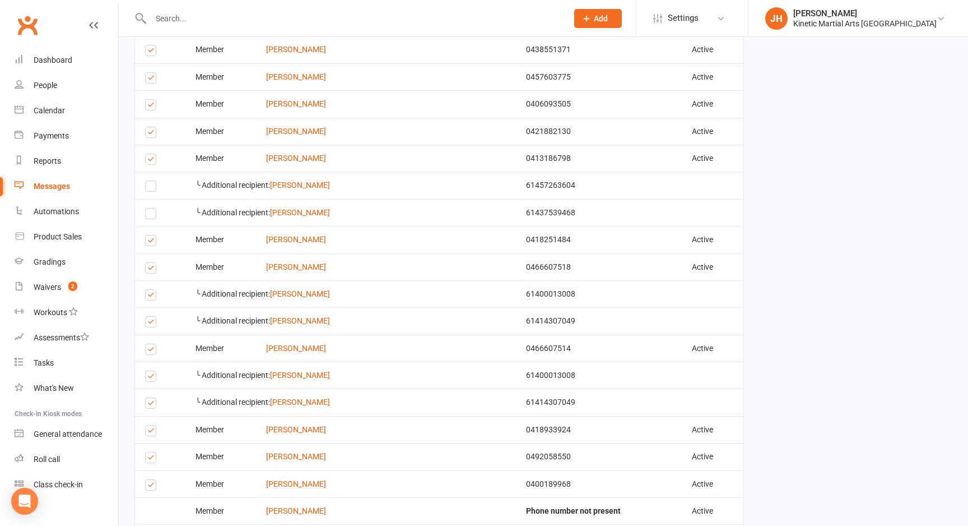
scroll to position [913, 0]
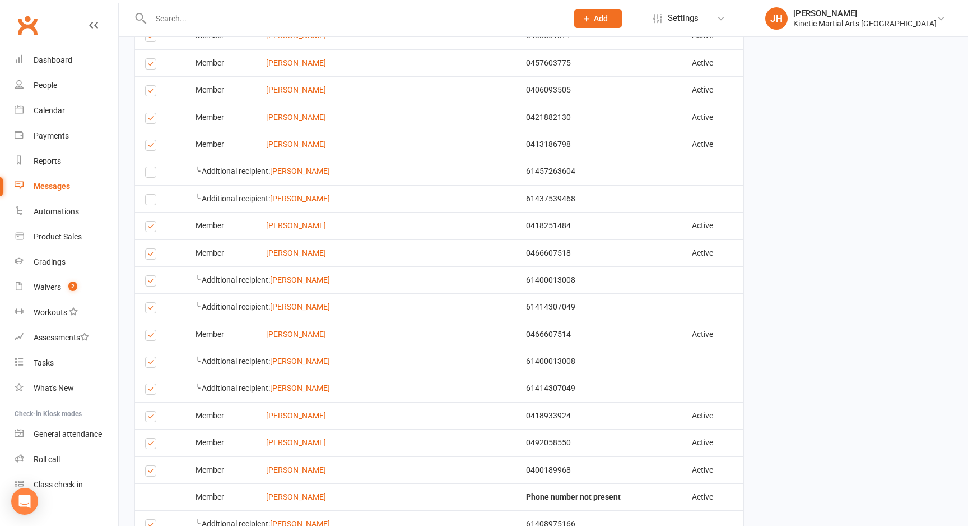
click at [363, 272] on td "╰ Additional recipient: [PERSON_NAME]" at bounding box center [350, 279] width 330 height 27
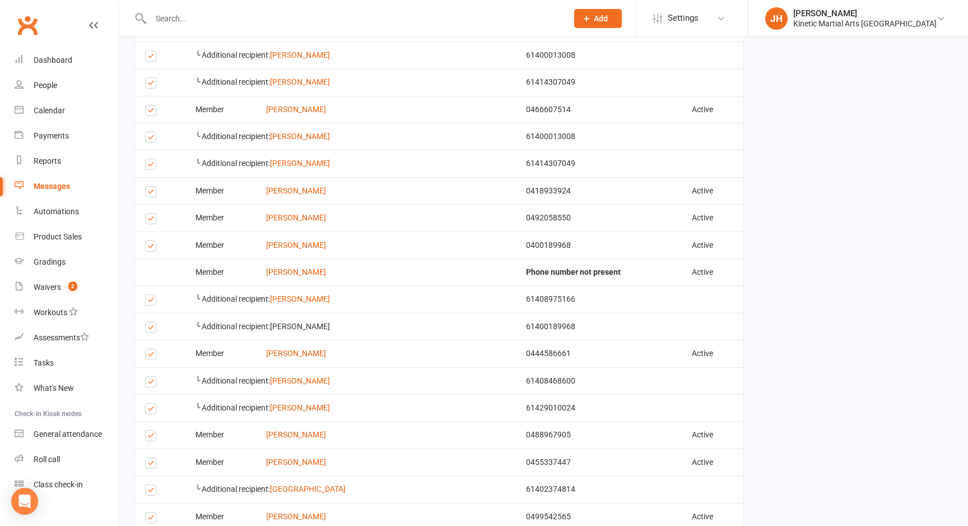
scroll to position [1141, 0]
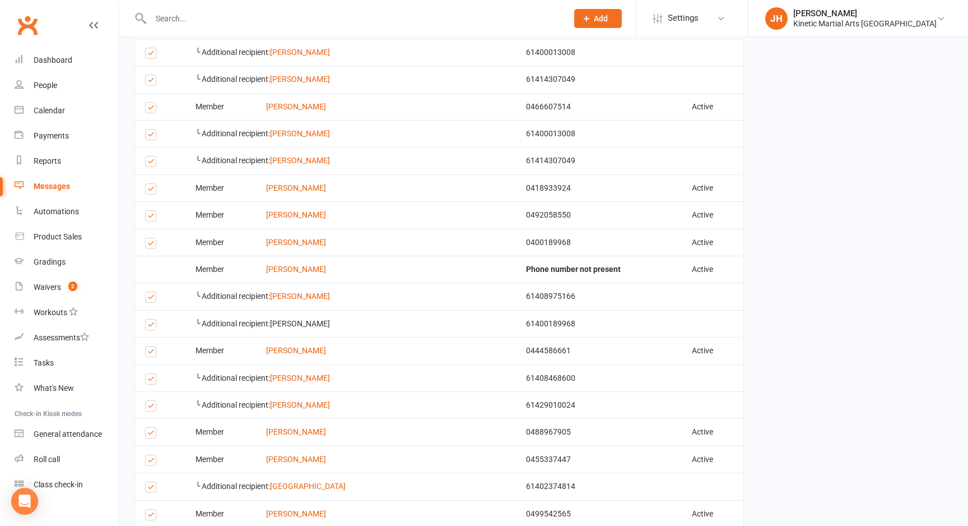
click at [149, 289] on td "Select this" at bounding box center [160, 295] width 50 height 27
click at [152, 299] on label at bounding box center [152, 299] width 15 height 0
click at [152, 292] on input "checkbox" at bounding box center [148, 292] width 7 height 0
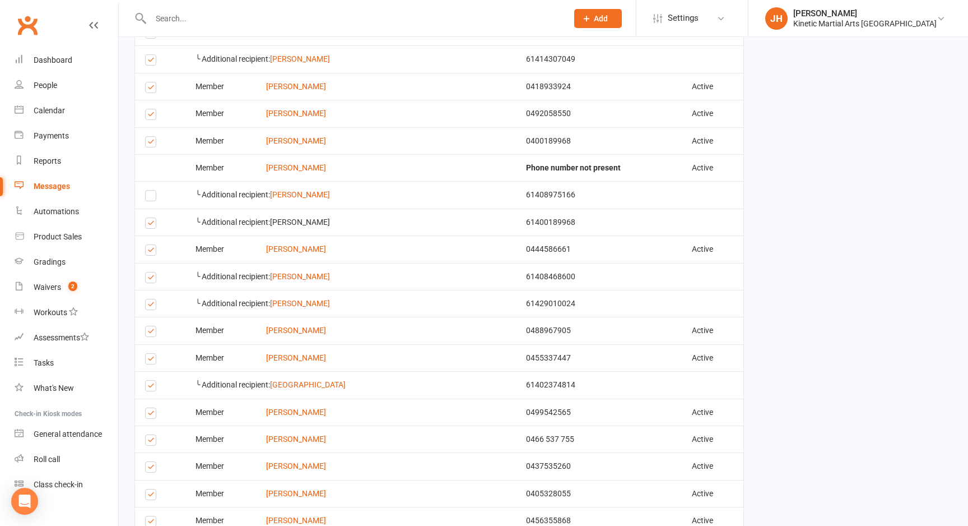
scroll to position [1252, 0]
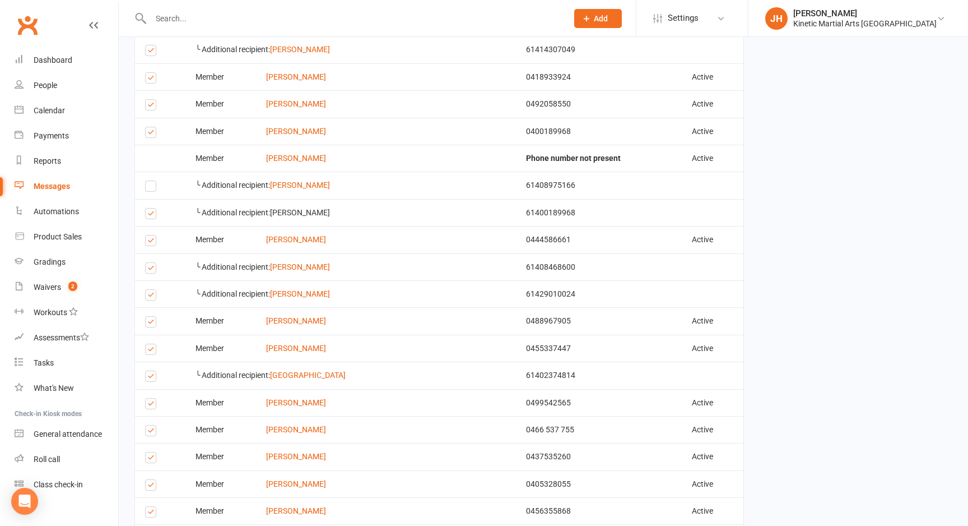
click at [151, 296] on label at bounding box center [152, 296] width 15 height 0
click at [151, 290] on input "checkbox" at bounding box center [148, 290] width 7 height 0
click at [151, 270] on label at bounding box center [152, 270] width 15 height 0
click at [151, 263] on input "checkbox" at bounding box center [148, 263] width 7 height 0
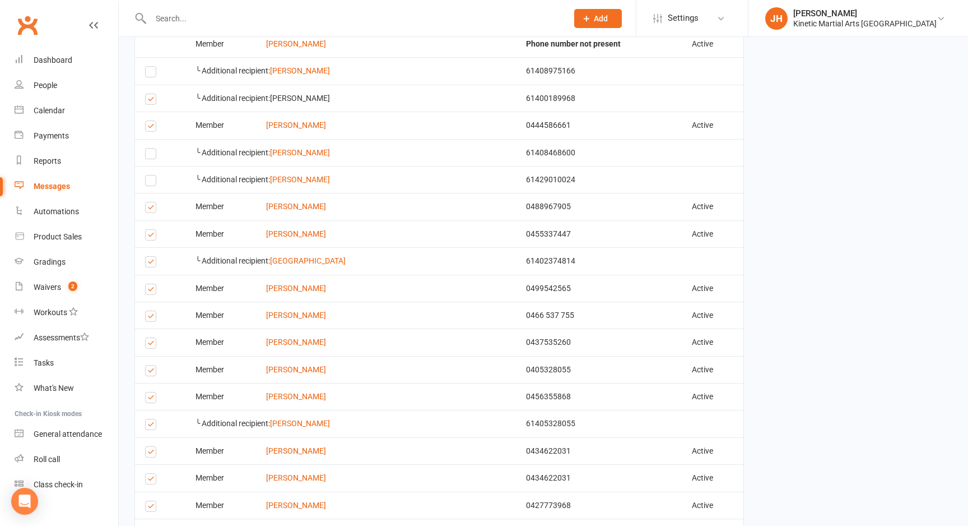
scroll to position [1369, 0]
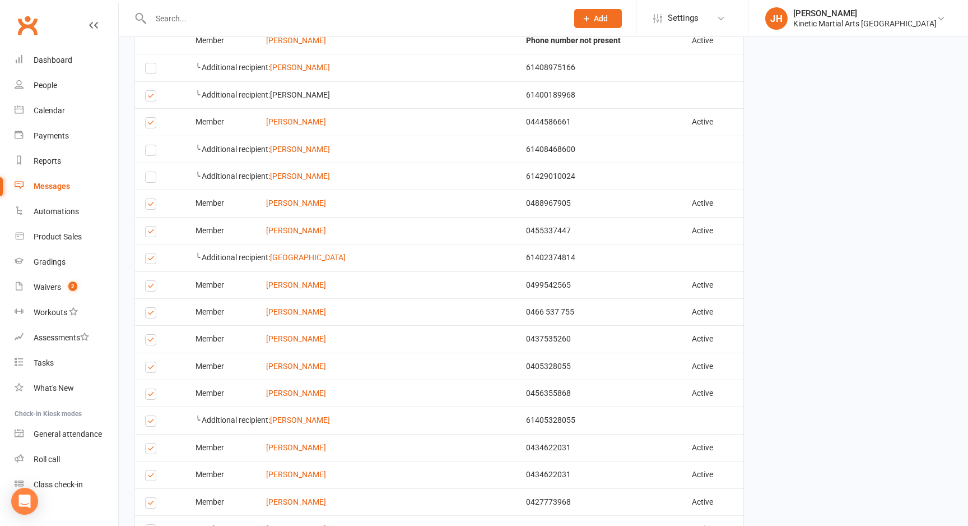
click at [152, 260] on label at bounding box center [152, 260] width 15 height 0
click at [152, 253] on input "checkbox" at bounding box center [148, 253] width 7 height 0
click at [151, 233] on label at bounding box center [152, 233] width 15 height 0
click at [151, 226] on input "checkbox" at bounding box center [148, 226] width 7 height 0
click at [148, 206] on label at bounding box center [152, 206] width 15 height 0
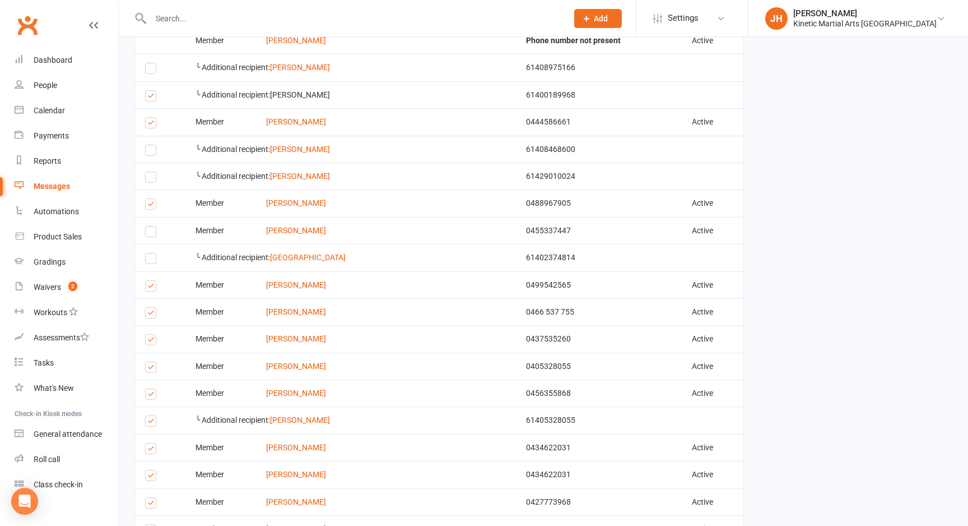
click at [148, 199] on input "checkbox" at bounding box center [148, 199] width 7 height 0
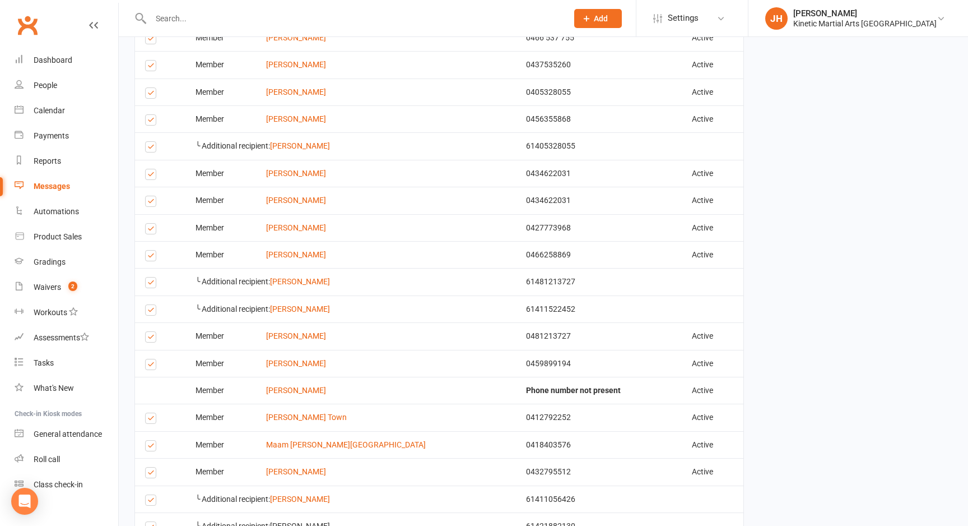
scroll to position [1648, 0]
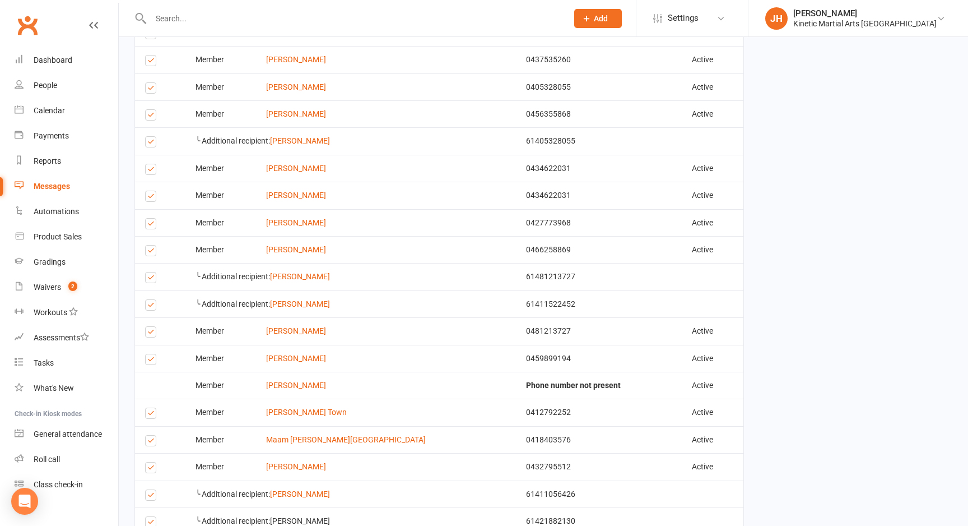
click at [152, 143] on label at bounding box center [152, 143] width 15 height 0
click at [152, 137] on input "checkbox" at bounding box center [148, 137] width 7 height 0
click at [151, 307] on label at bounding box center [152, 307] width 15 height 0
click at [151, 300] on input "checkbox" at bounding box center [148, 300] width 7 height 0
click at [153, 279] on label at bounding box center [152, 279] width 15 height 0
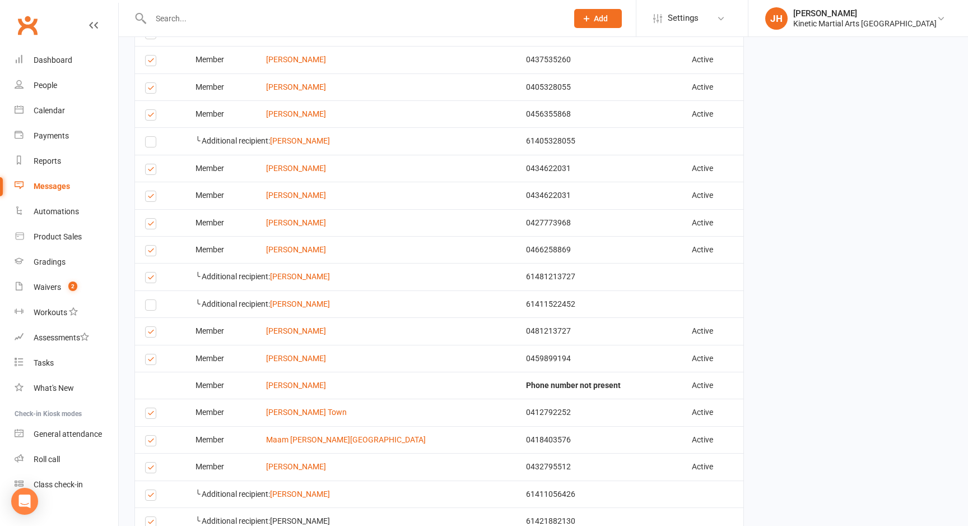
click at [152, 272] on input "checkbox" at bounding box center [148, 272] width 7 height 0
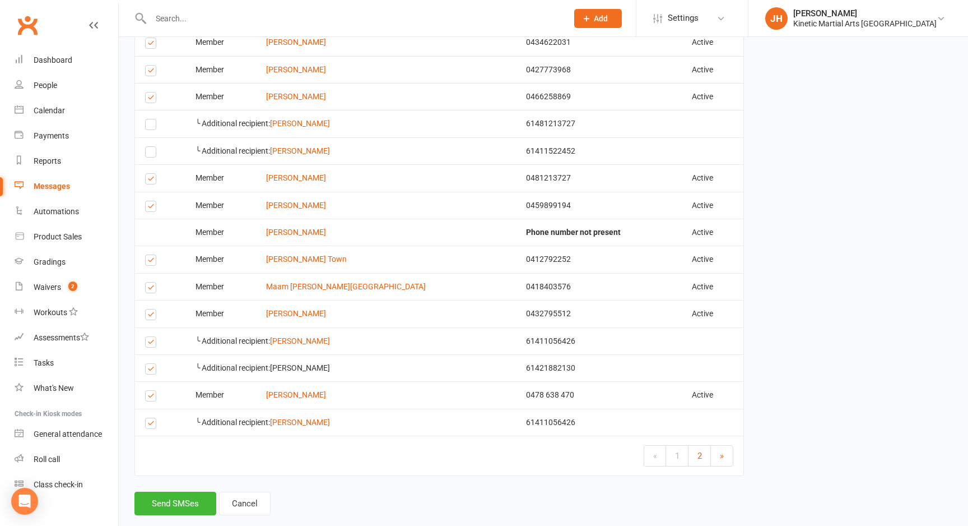
scroll to position [1802, 0]
click at [150, 261] on label at bounding box center [152, 261] width 15 height 0
click at [150, 254] on input "checkbox" at bounding box center [148, 254] width 7 height 0
click at [149, 289] on label at bounding box center [152, 289] width 15 height 0
click at [149, 282] on input "checkbox" at bounding box center [148, 282] width 7 height 0
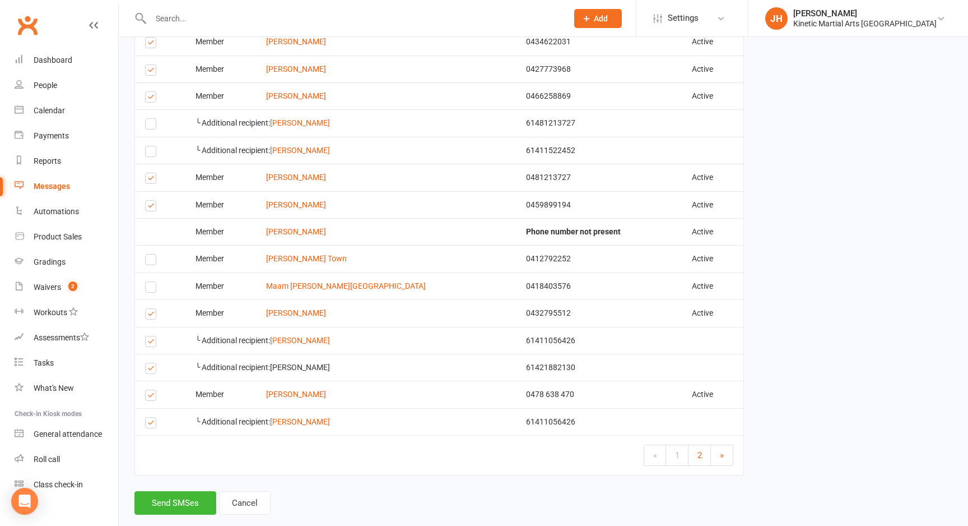
click at [154, 343] on label at bounding box center [152, 343] width 15 height 0
click at [152, 336] on input "checkbox" at bounding box center [148, 336] width 7 height 0
click at [152, 370] on label at bounding box center [152, 370] width 15 height 0
click at [152, 363] on input "checkbox" at bounding box center [148, 363] width 7 height 0
click at [155, 424] on label at bounding box center [152, 424] width 15 height 0
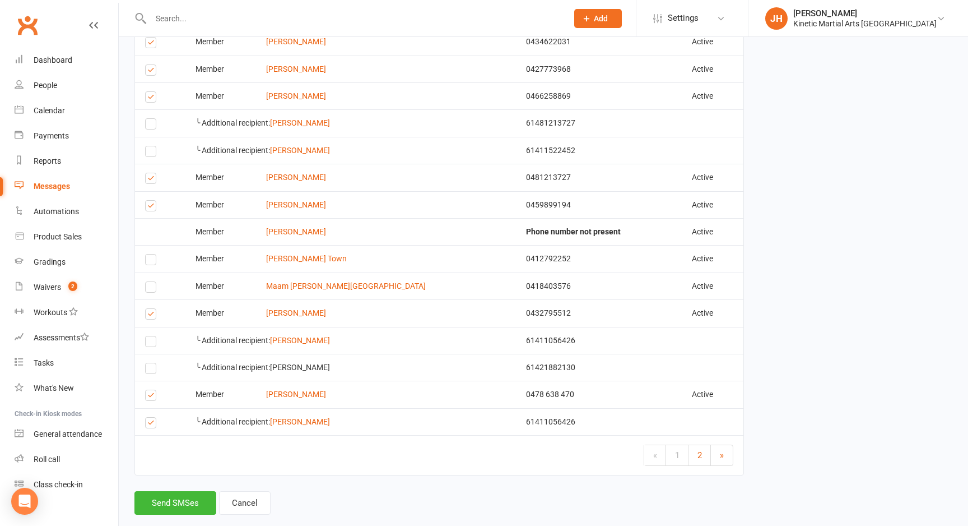
click at [152, 417] on input "checkbox" at bounding box center [148, 417] width 7 height 0
click at [181, 504] on button "Send SMSes" at bounding box center [175, 503] width 82 height 24
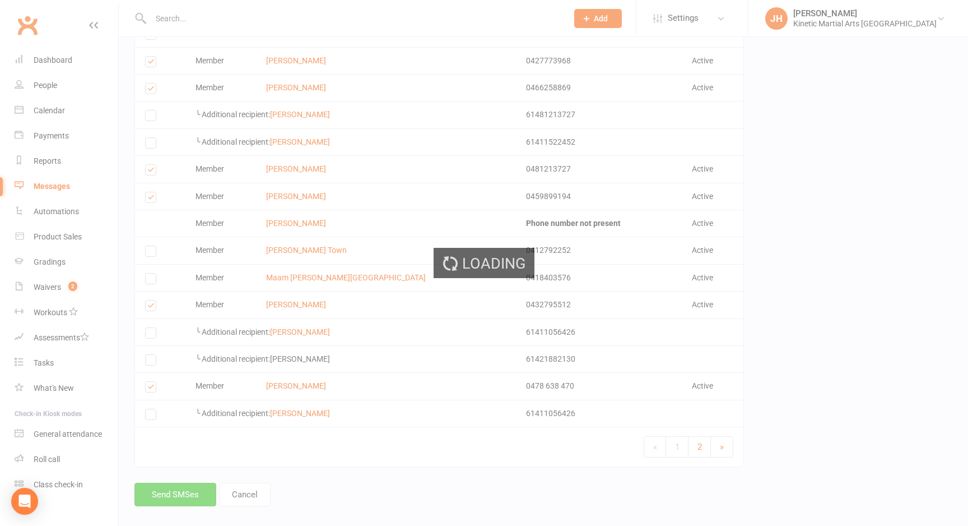
scroll to position [1794, 0]
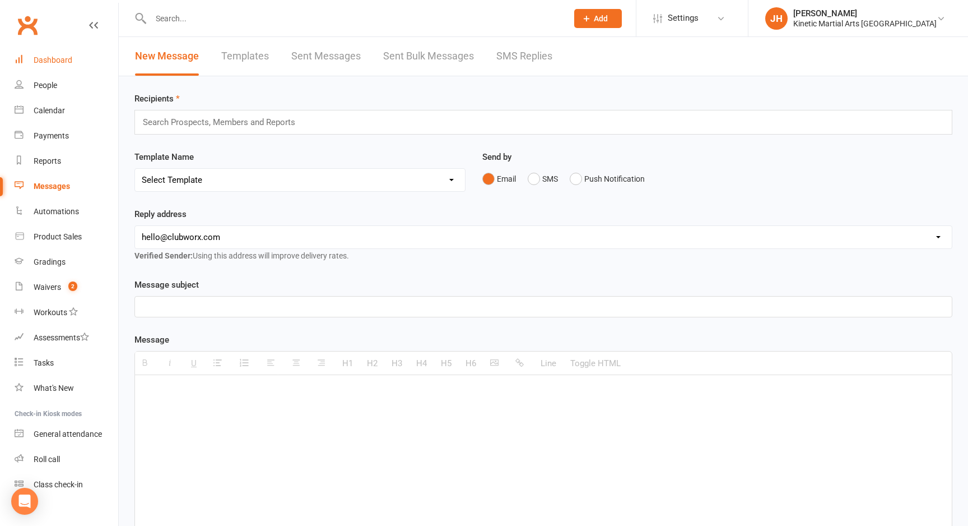
click at [67, 54] on link "Dashboard" at bounding box center [67, 60] width 104 height 25
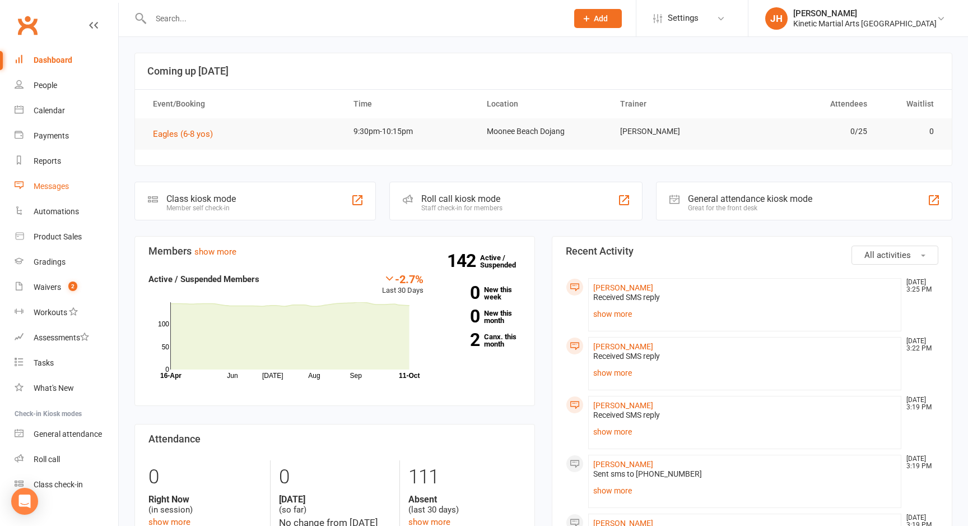
click at [71, 188] on link "Messages" at bounding box center [67, 186] width 104 height 25
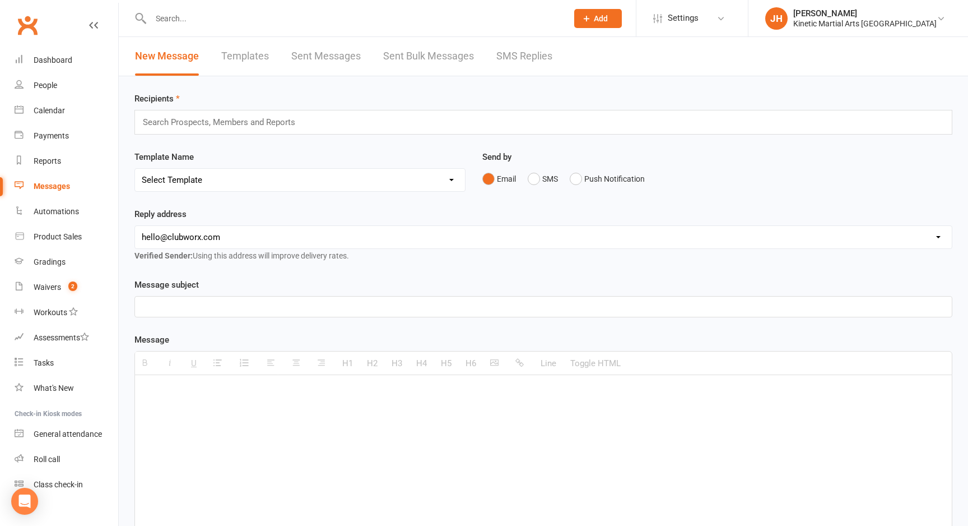
click at [71, 188] on link "Messages" at bounding box center [67, 186] width 104 height 25
click at [518, 42] on link "SMS Replies" at bounding box center [524, 56] width 56 height 39
